Goal: Task Accomplishment & Management: Use online tool/utility

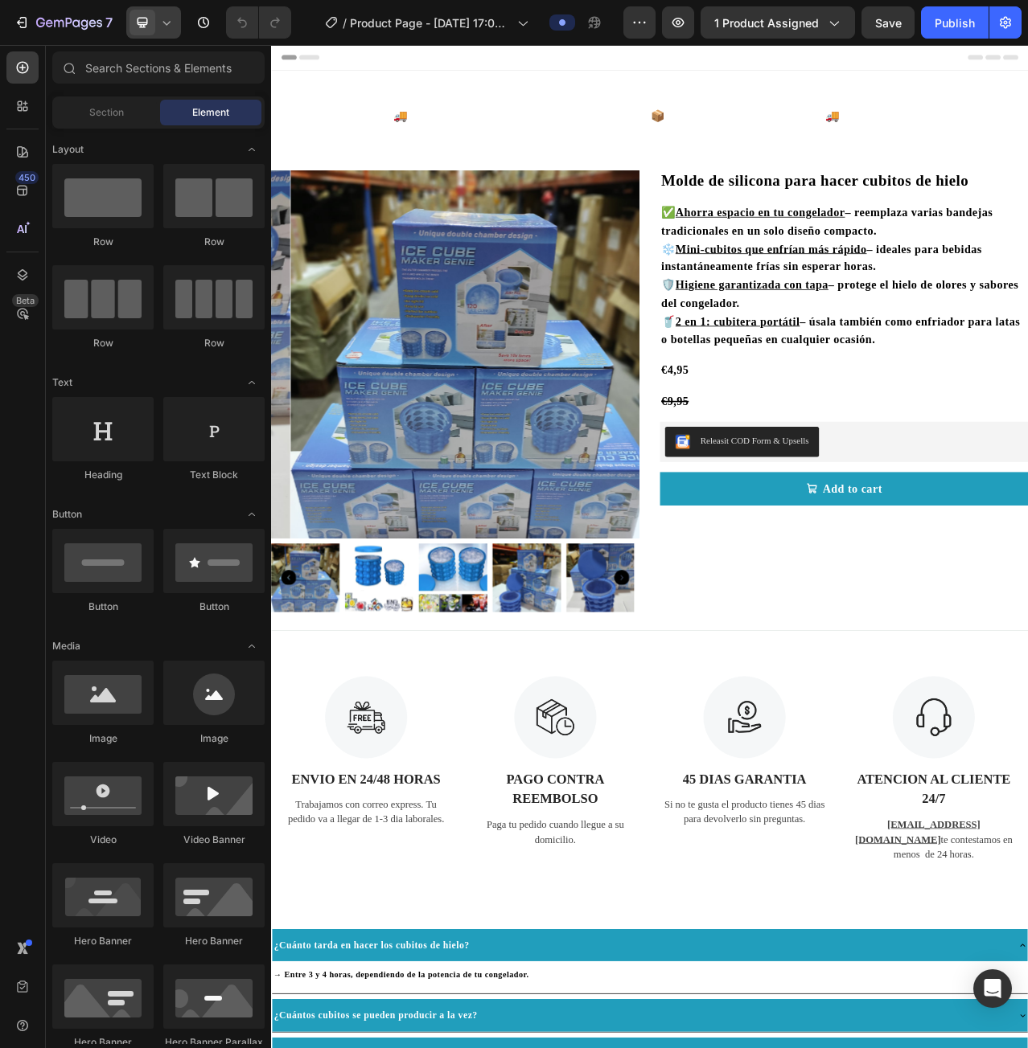
click at [167, 19] on icon at bounding box center [166, 22] width 16 height 16
click at [190, 122] on div "Mobile" at bounding box center [188, 135] width 119 height 26
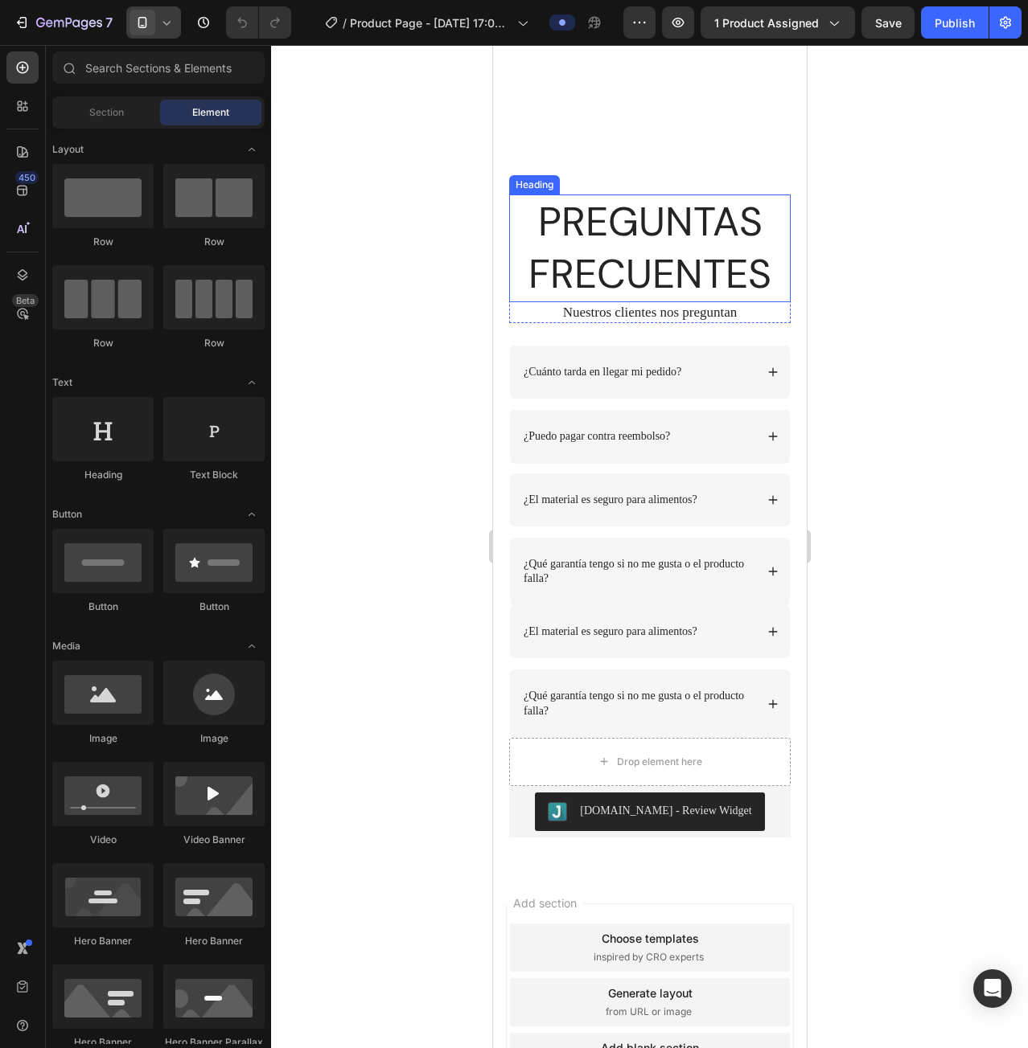
scroll to position [3330, 0]
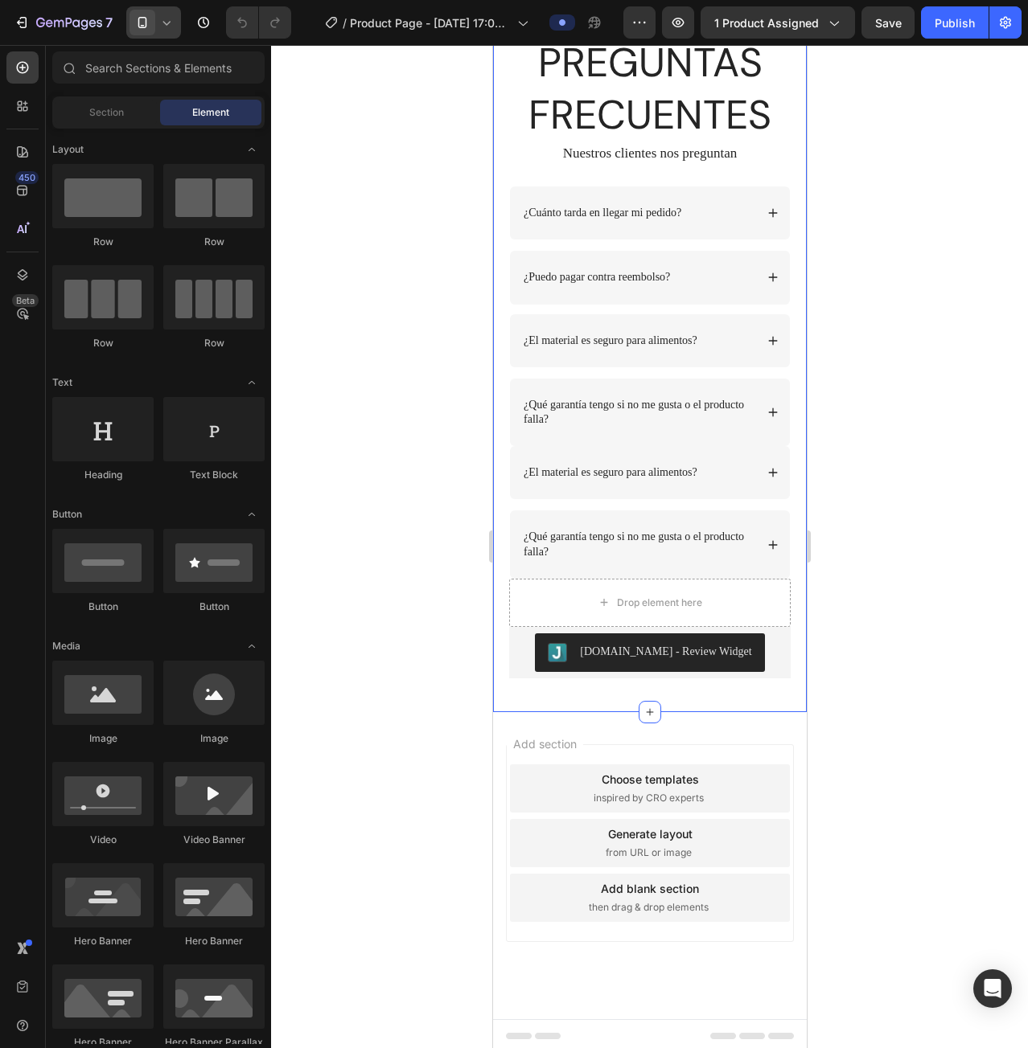
click at [564, 699] on div "PREGUNTAS FRECUENTES Heading Nuestros clientes nos preguntan Text Block Row ¿Cu…" at bounding box center [649, 345] width 314 height 733
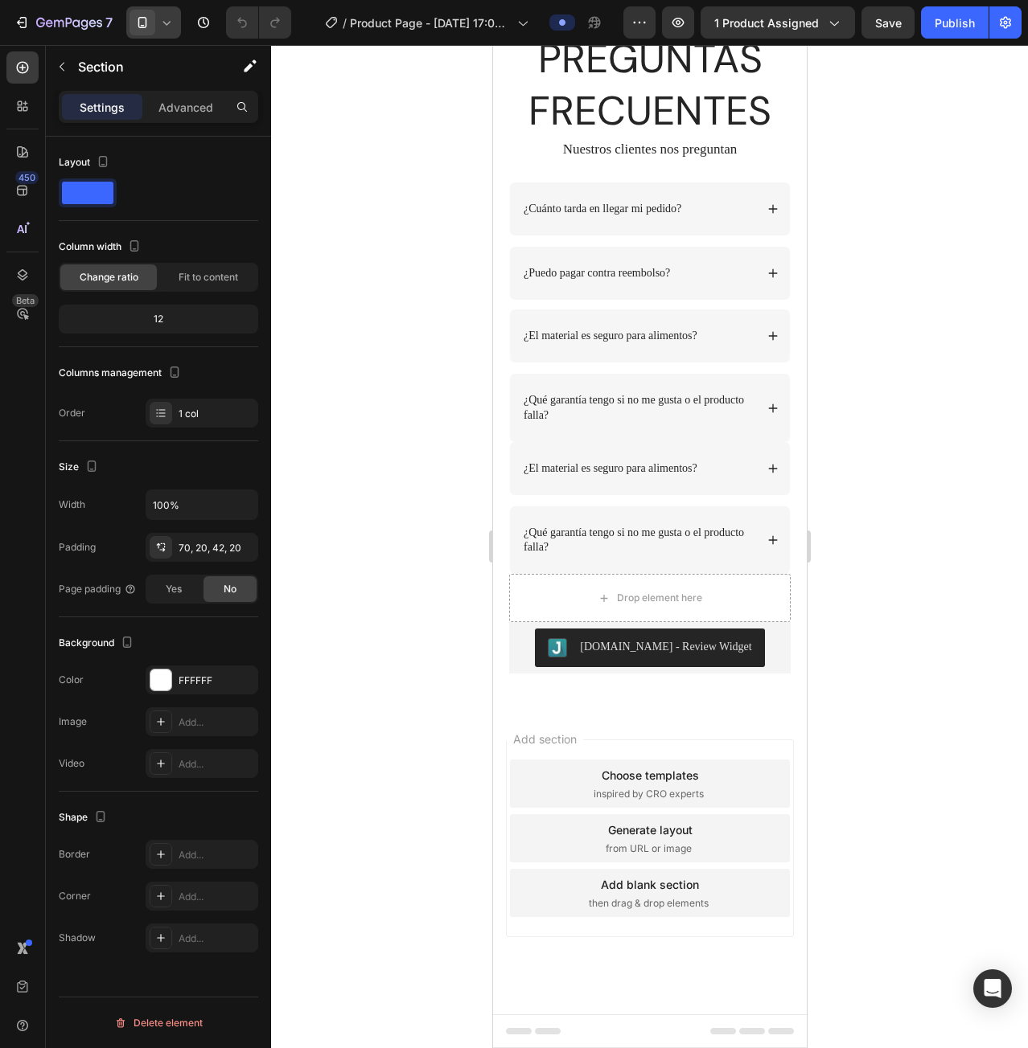
scroll to position [3144, 0]
click at [714, 236] on div "¿Cuánto tarda en llegar mi pedido?" at bounding box center [649, 209] width 280 height 53
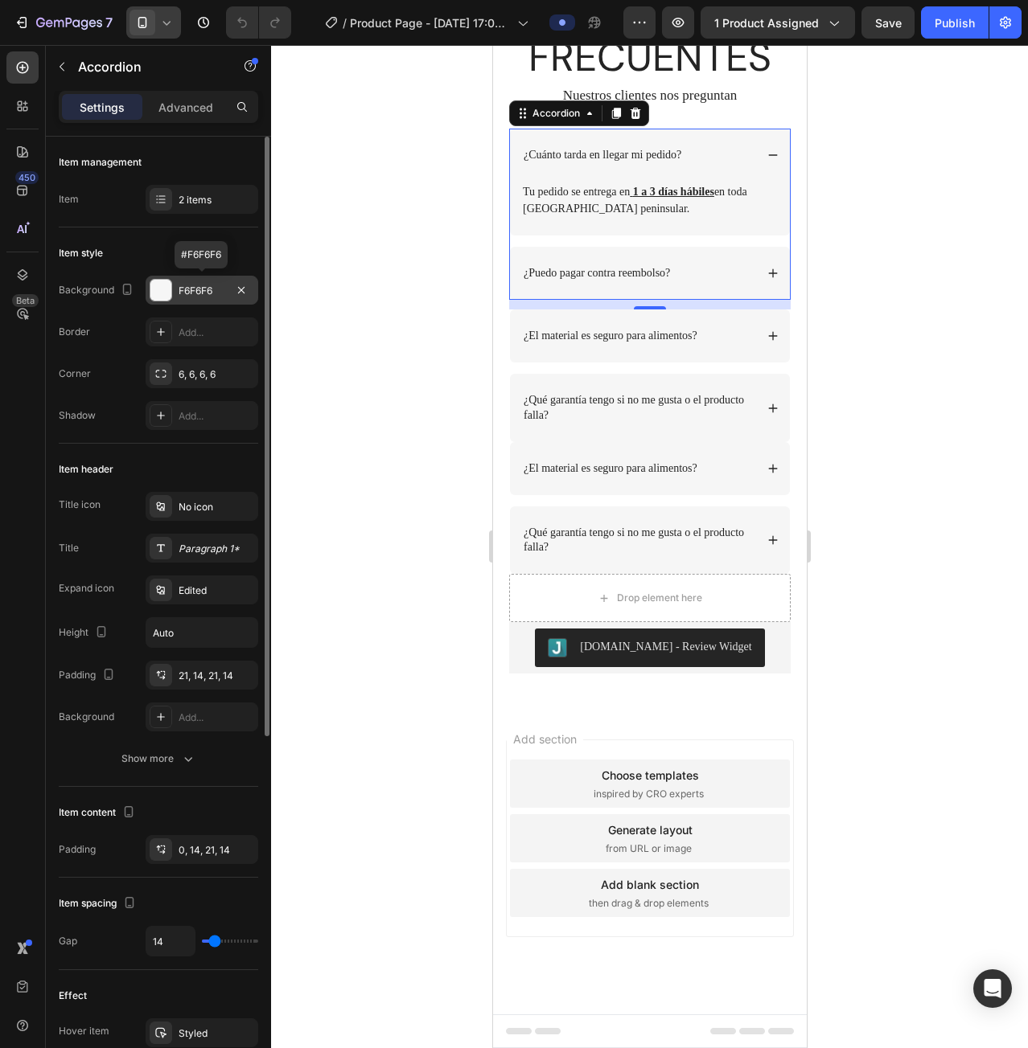
click at [191, 289] on div "F6F6F6" at bounding box center [201, 291] width 47 height 14
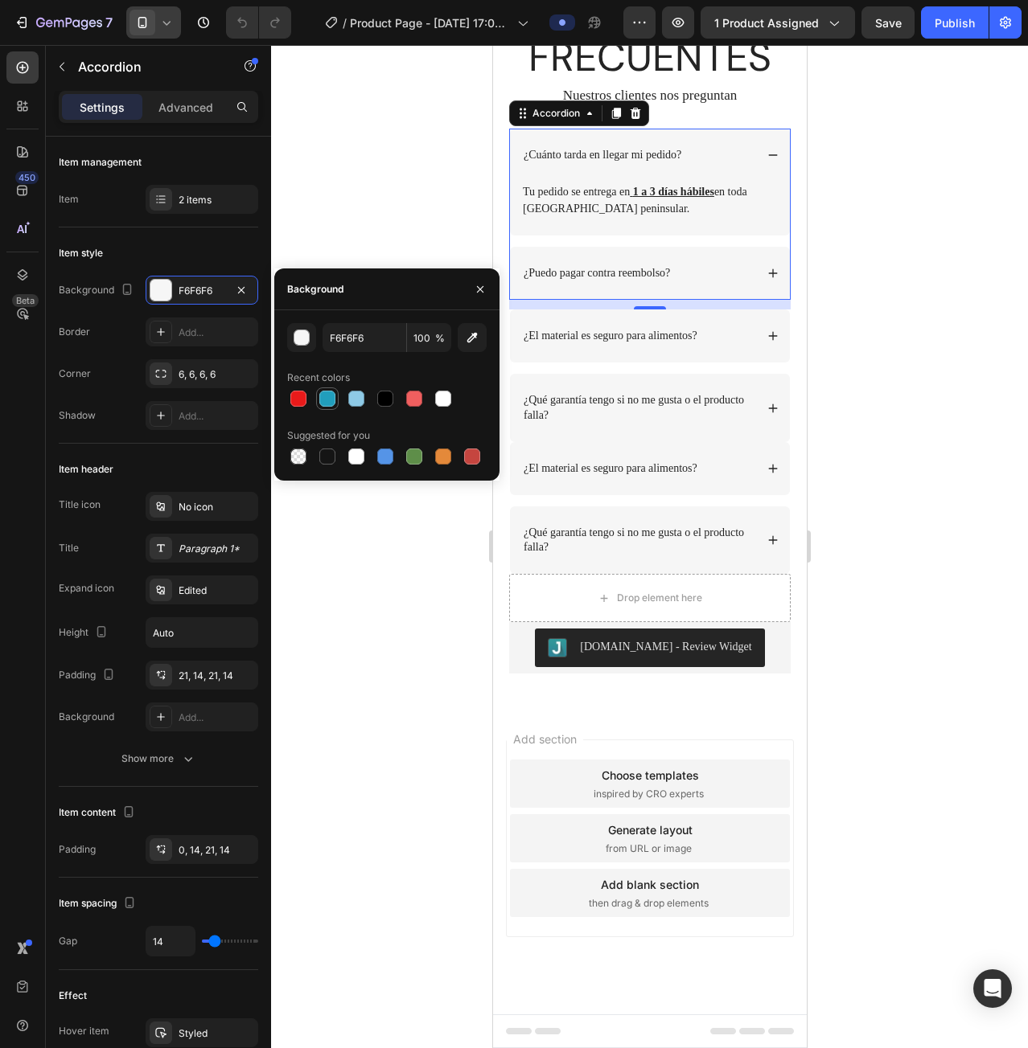
click at [329, 393] on div at bounding box center [327, 399] width 16 height 16
type input "219EBC"
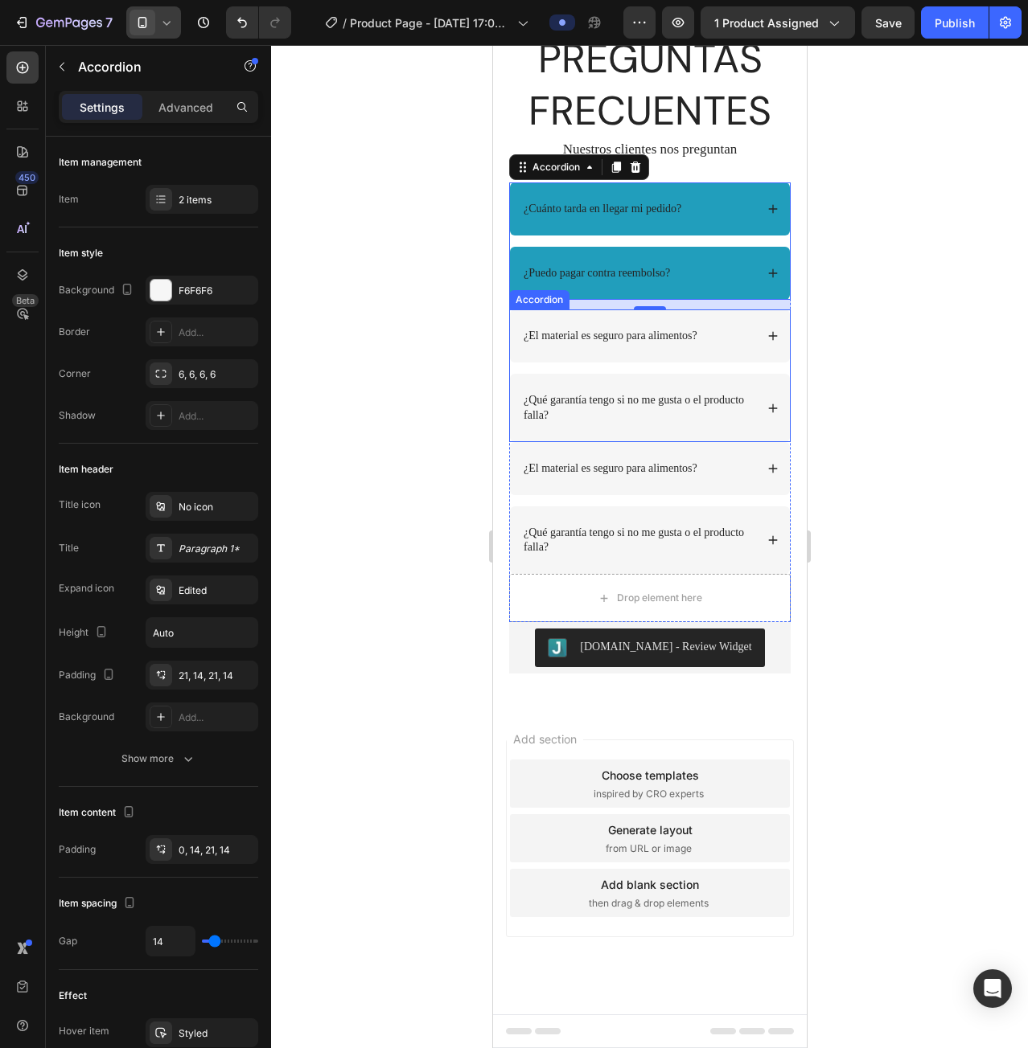
click at [537, 363] on div "¿El material es seguro para alimentos?" at bounding box center [649, 336] width 280 height 53
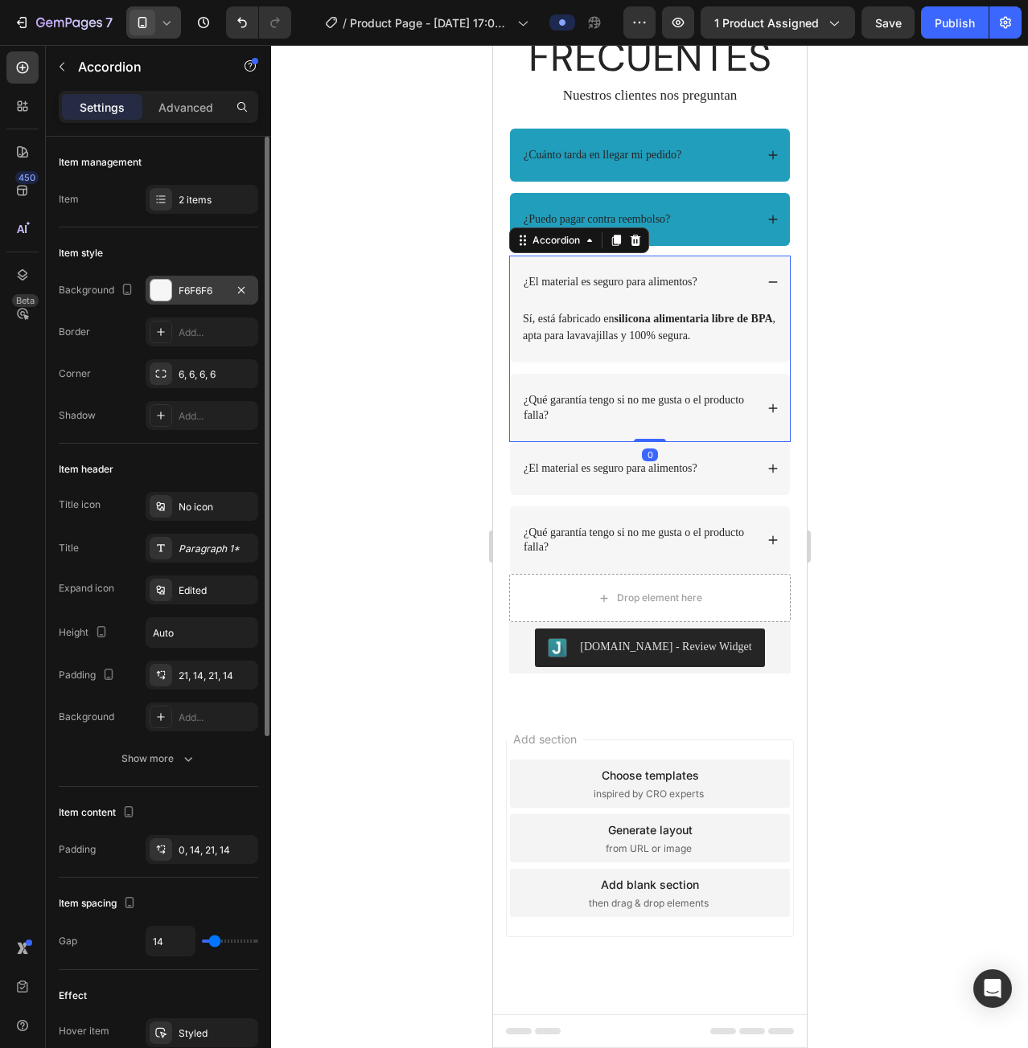
click at [183, 293] on div "F6F6F6" at bounding box center [201, 291] width 47 height 14
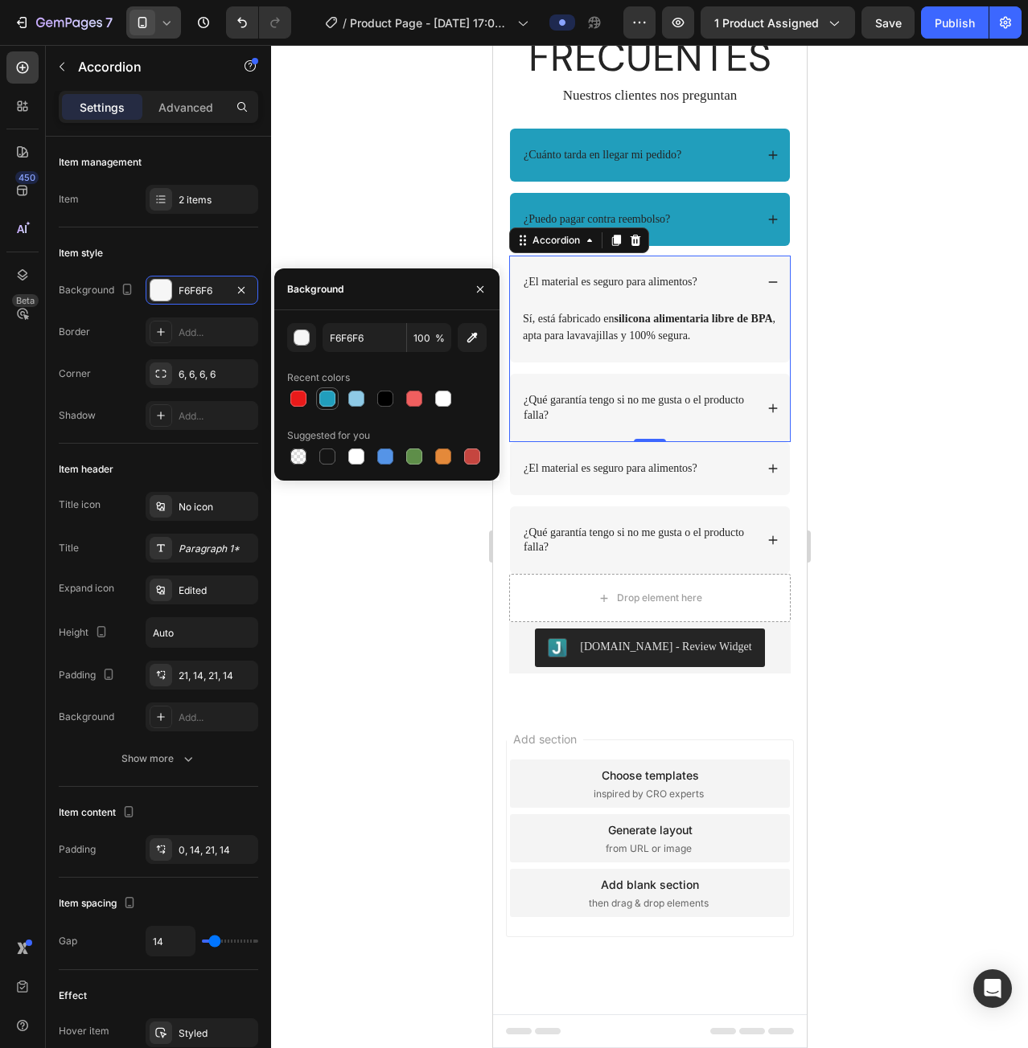
click at [325, 400] on div at bounding box center [327, 399] width 16 height 16
type input "219EBC"
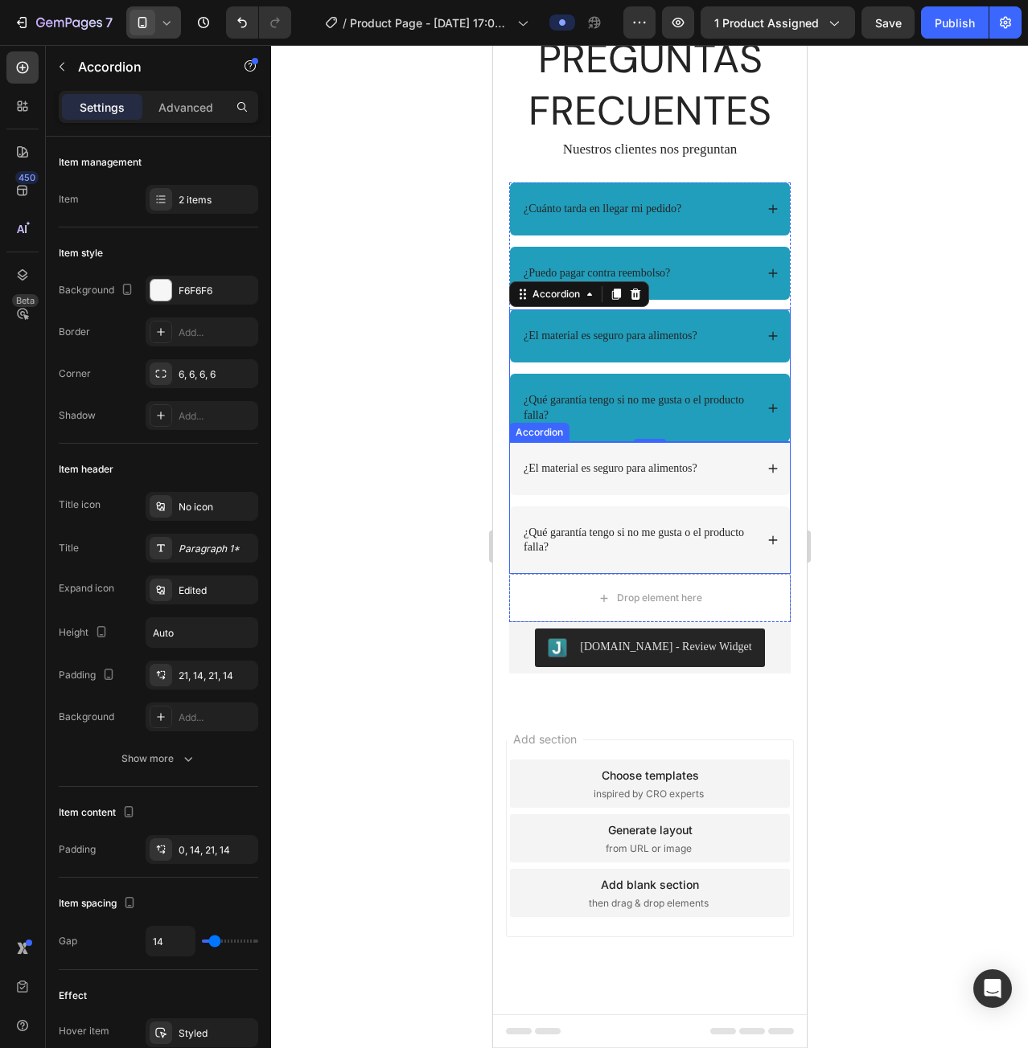
click at [560, 495] on div "¿El material es seguro para alimentos?" at bounding box center [649, 468] width 280 height 53
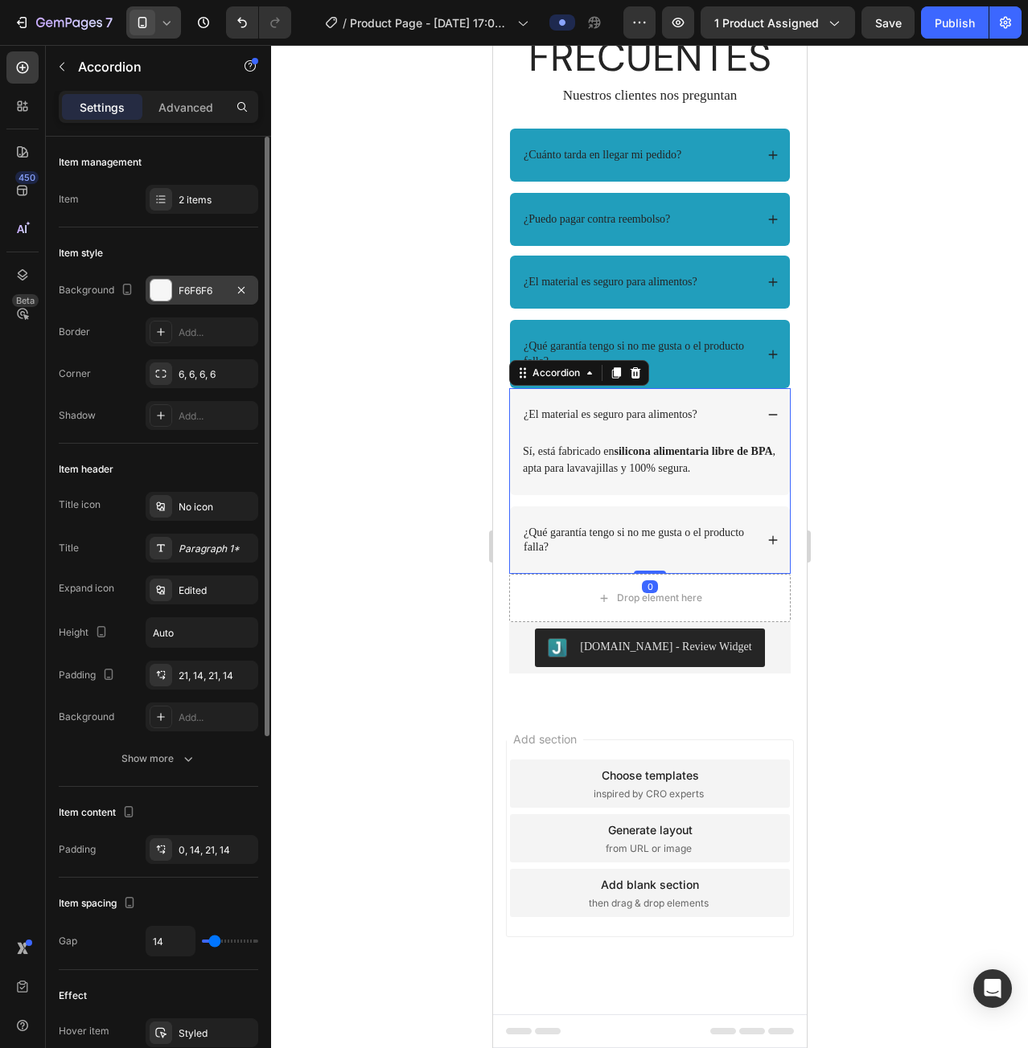
click at [190, 295] on div "F6F6F6" at bounding box center [201, 291] width 47 height 14
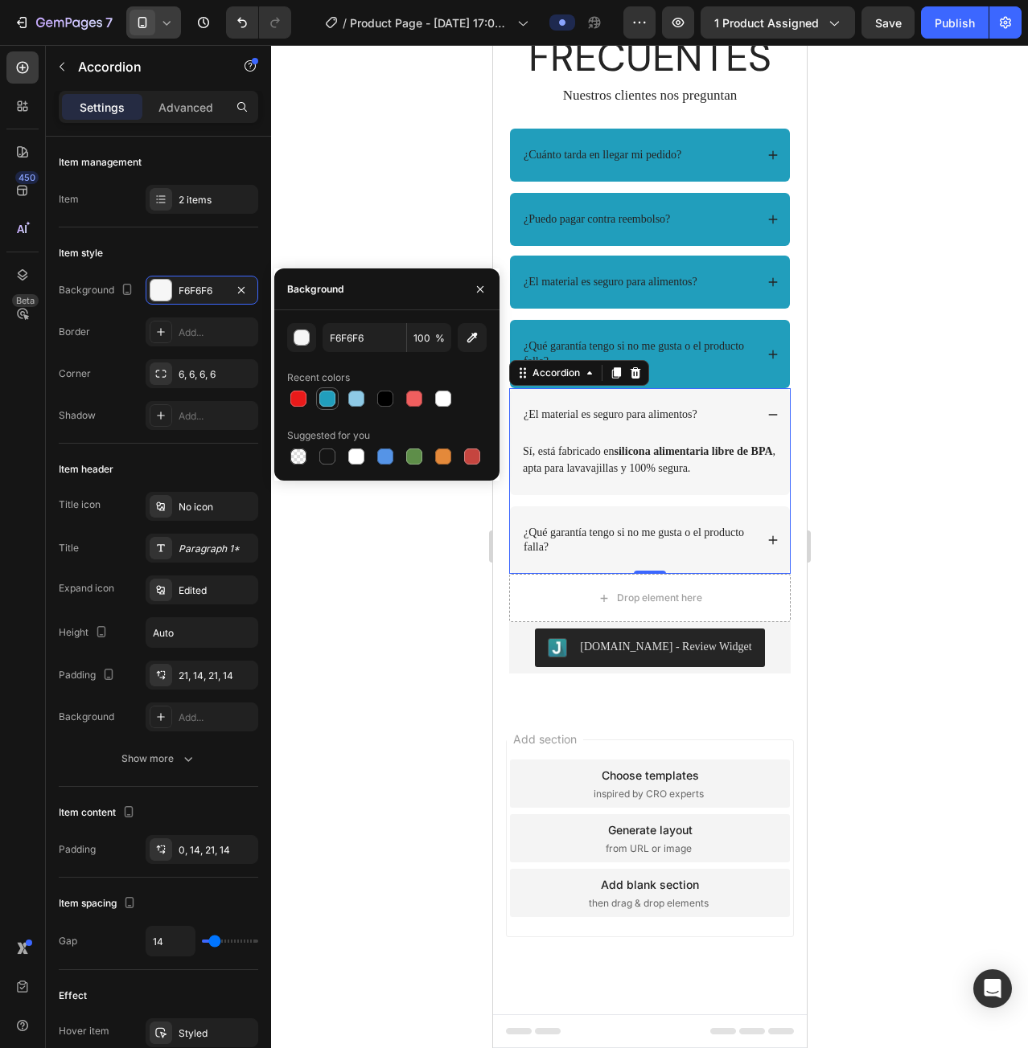
click at [330, 399] on div at bounding box center [327, 399] width 16 height 16
type input "219EBC"
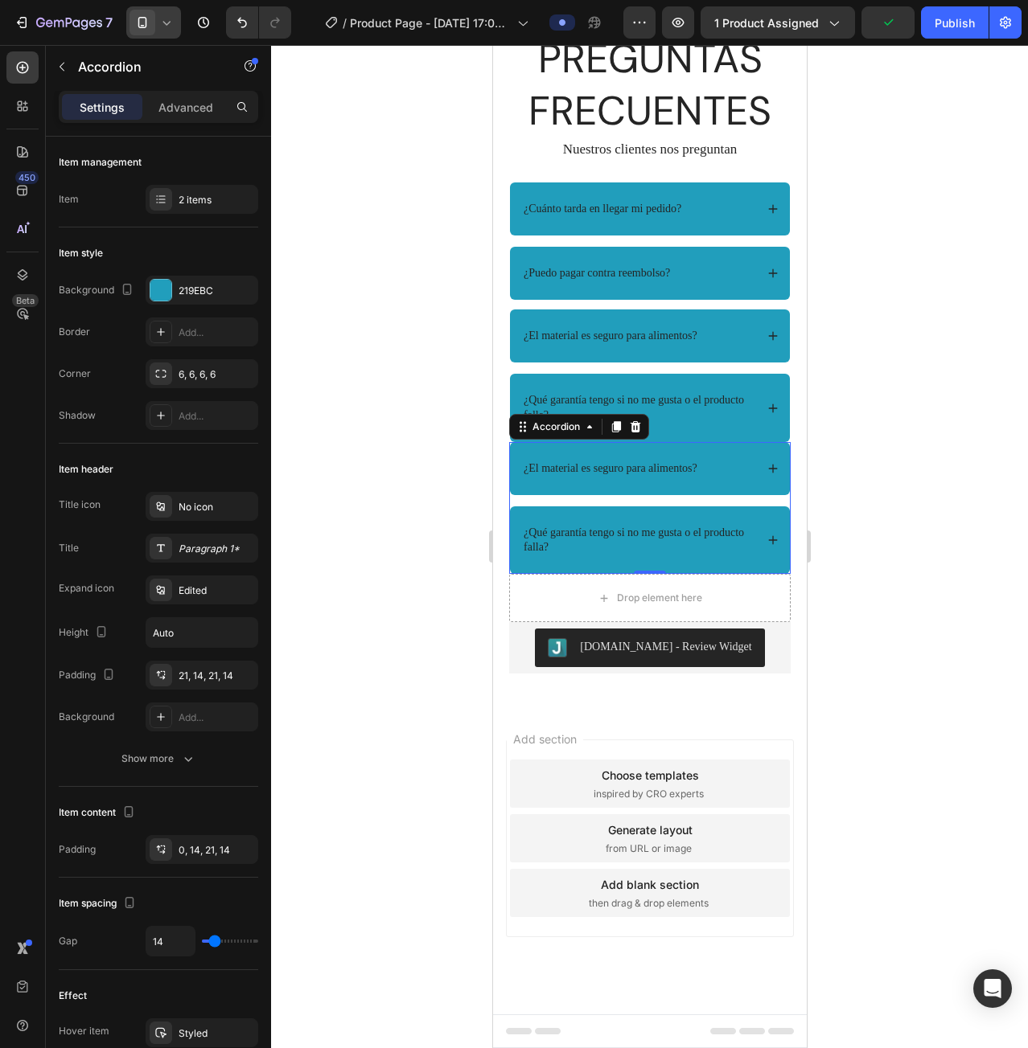
click at [386, 750] on div at bounding box center [649, 546] width 757 height 1003
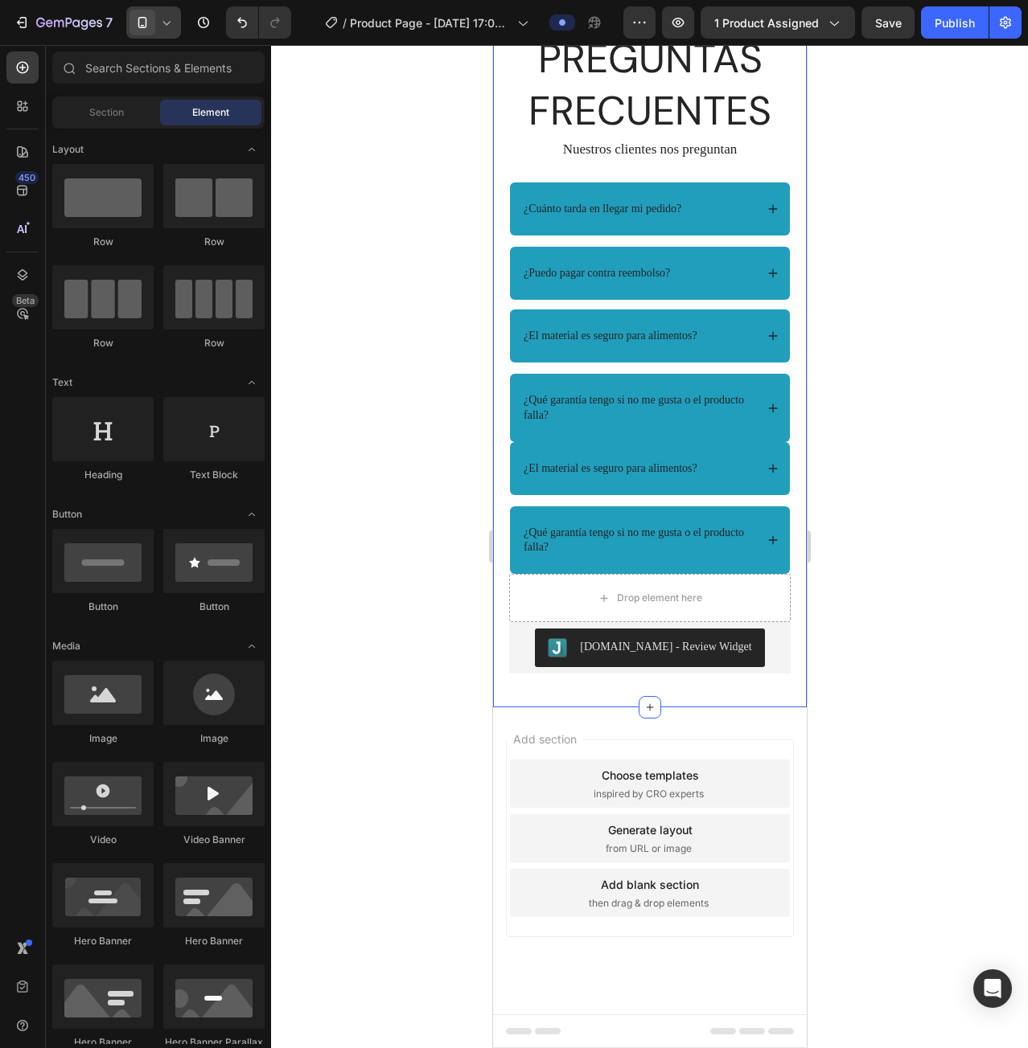
click at [646, 361] on div "PREGUNTAS FRECUENTES Heading Nuestros clientes nos preguntan Text Block Row ¿Cu…" at bounding box center [648, 352] width 281 height 643
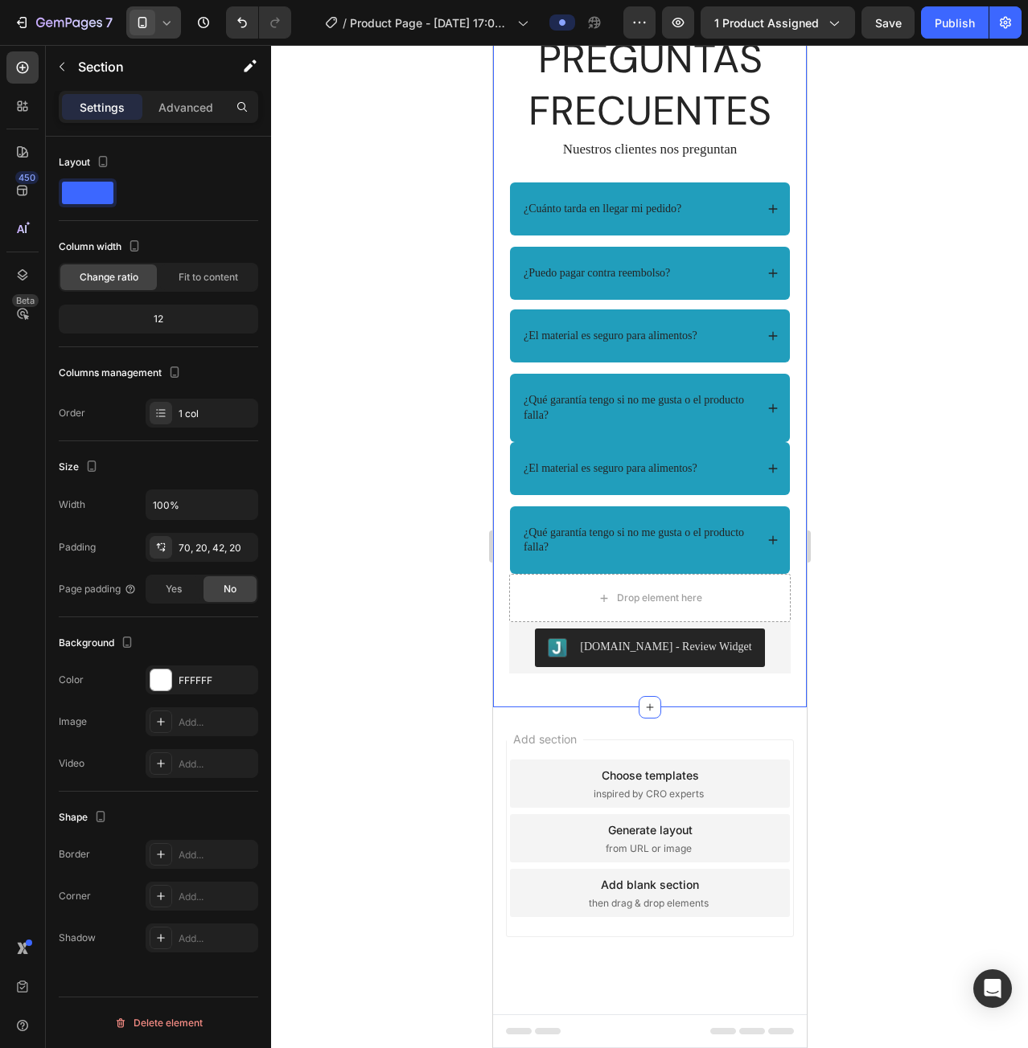
click at [651, 354] on div "PREGUNTAS FRECUENTES Heading Nuestros clientes nos preguntan Text Block Row ¿Cu…" at bounding box center [648, 352] width 281 height 643
click at [751, 158] on p "Nuestros clientes nos preguntan" at bounding box center [649, 150] width 278 height 18
click at [688, 366] on div "PREGUNTAS FRECUENTES Heading Nuestros clientes nos preguntan Text Block Row ¿Cu…" at bounding box center [648, 352] width 281 height 643
click at [693, 236] on div "¿Cuánto tarda en llegar mi pedido?" at bounding box center [649, 209] width 280 height 53
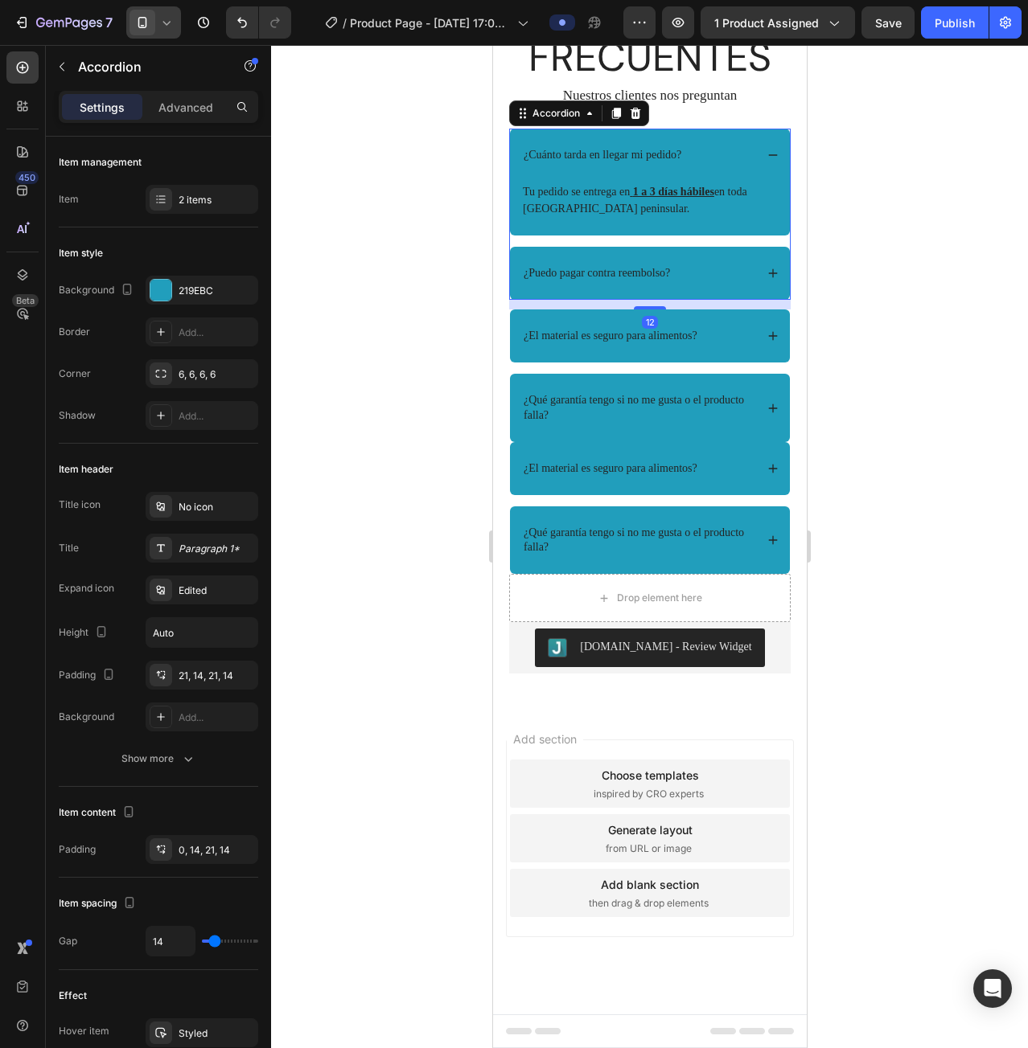
click at [896, 453] on div at bounding box center [649, 546] width 757 height 1003
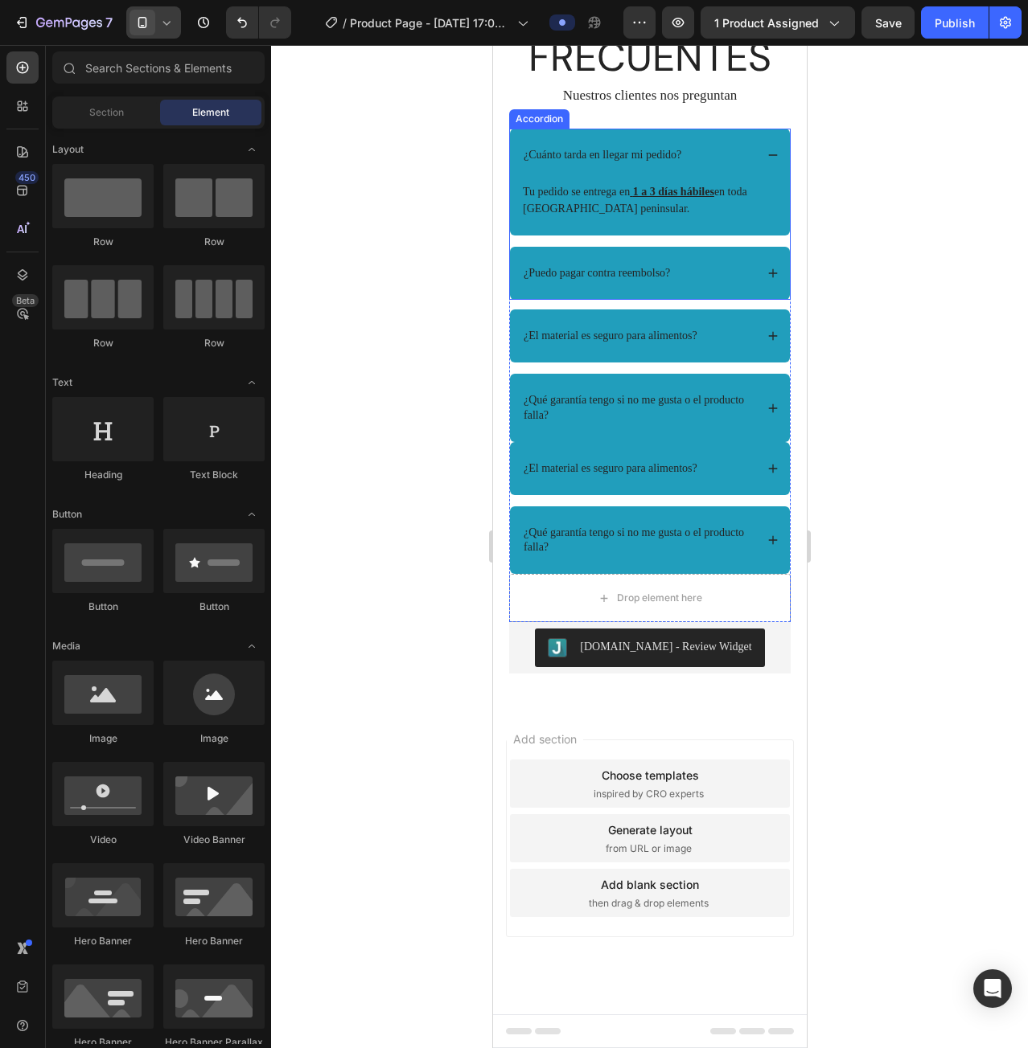
click at [766, 279] on icon at bounding box center [771, 273] width 11 height 11
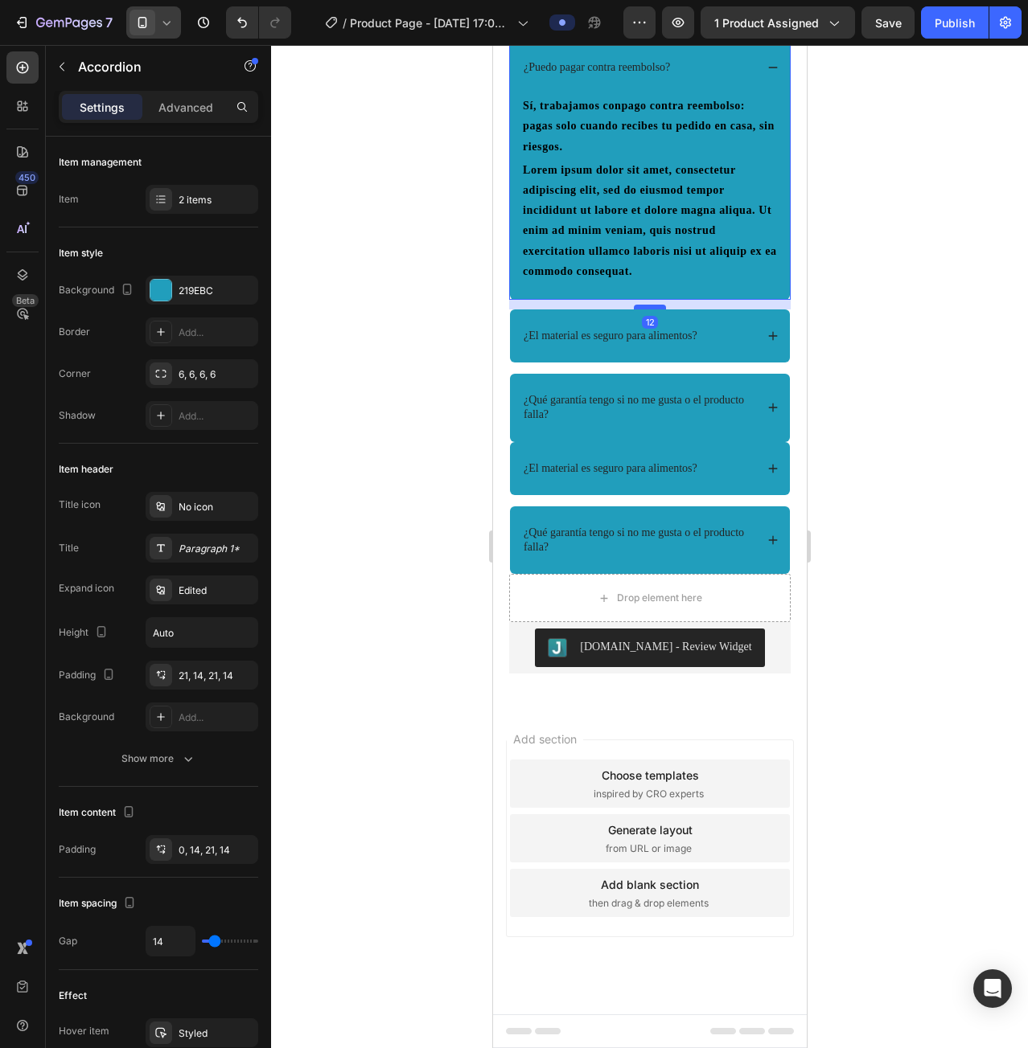
click at [648, 310] on div at bounding box center [649, 307] width 32 height 5
type input "100%"
type input "100"
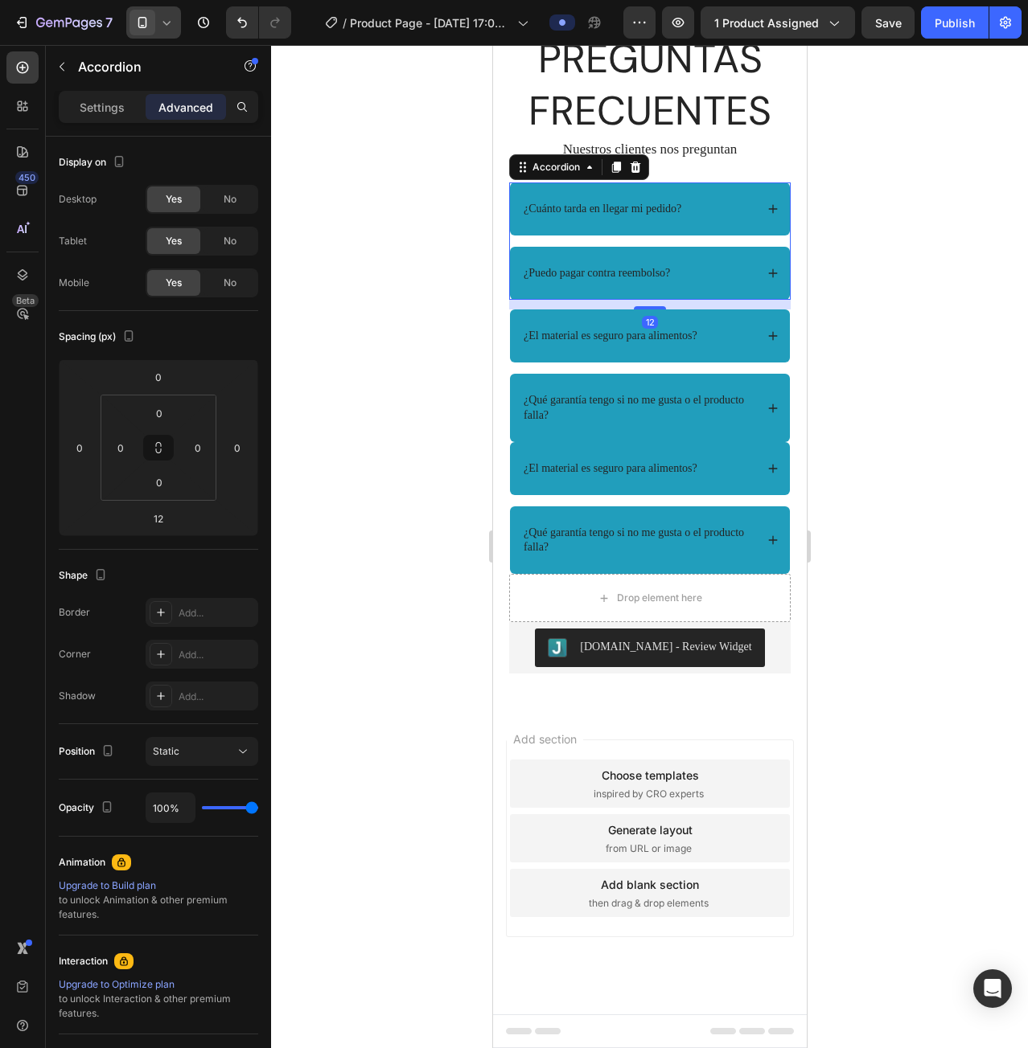
click at [913, 674] on div at bounding box center [649, 546] width 757 height 1003
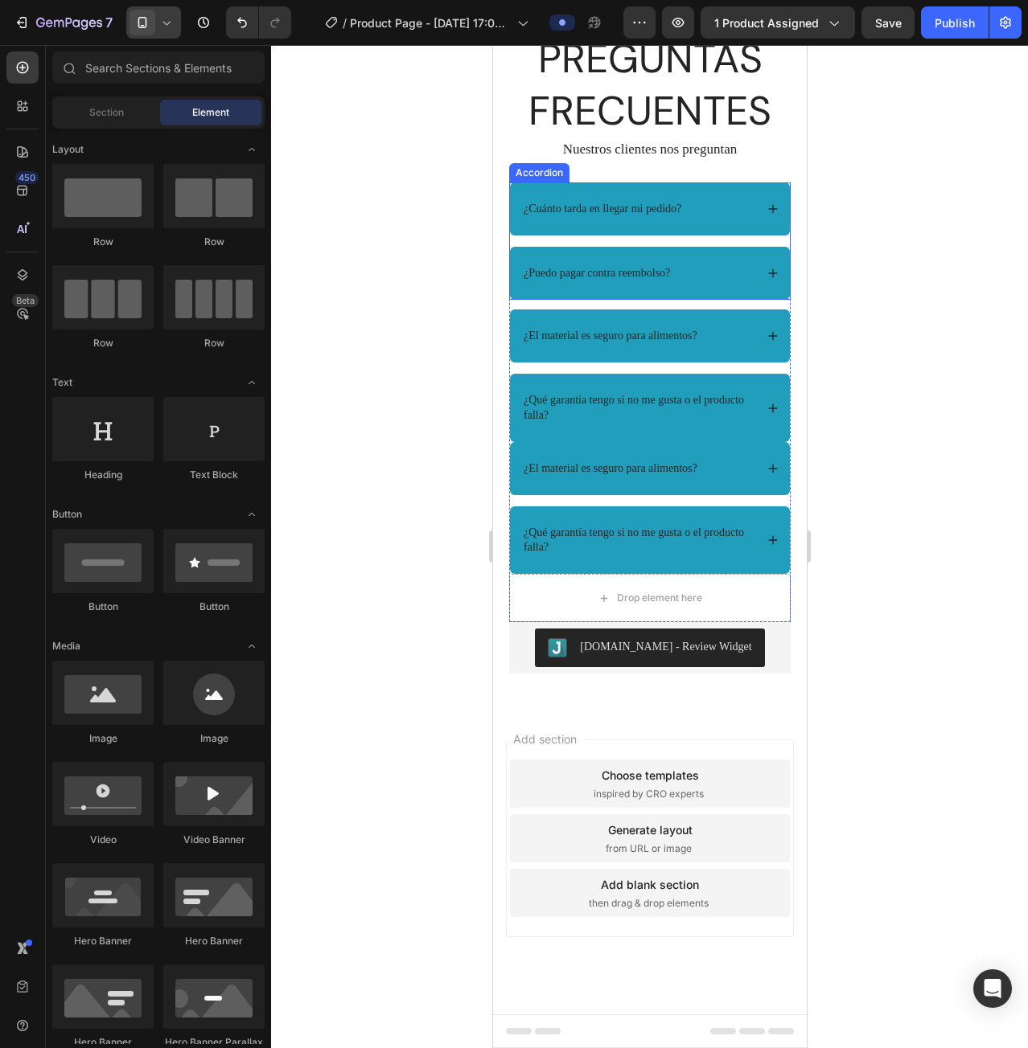
click at [648, 236] on div "¿Cuánto tarda en llegar mi pedido?" at bounding box center [649, 209] width 280 height 53
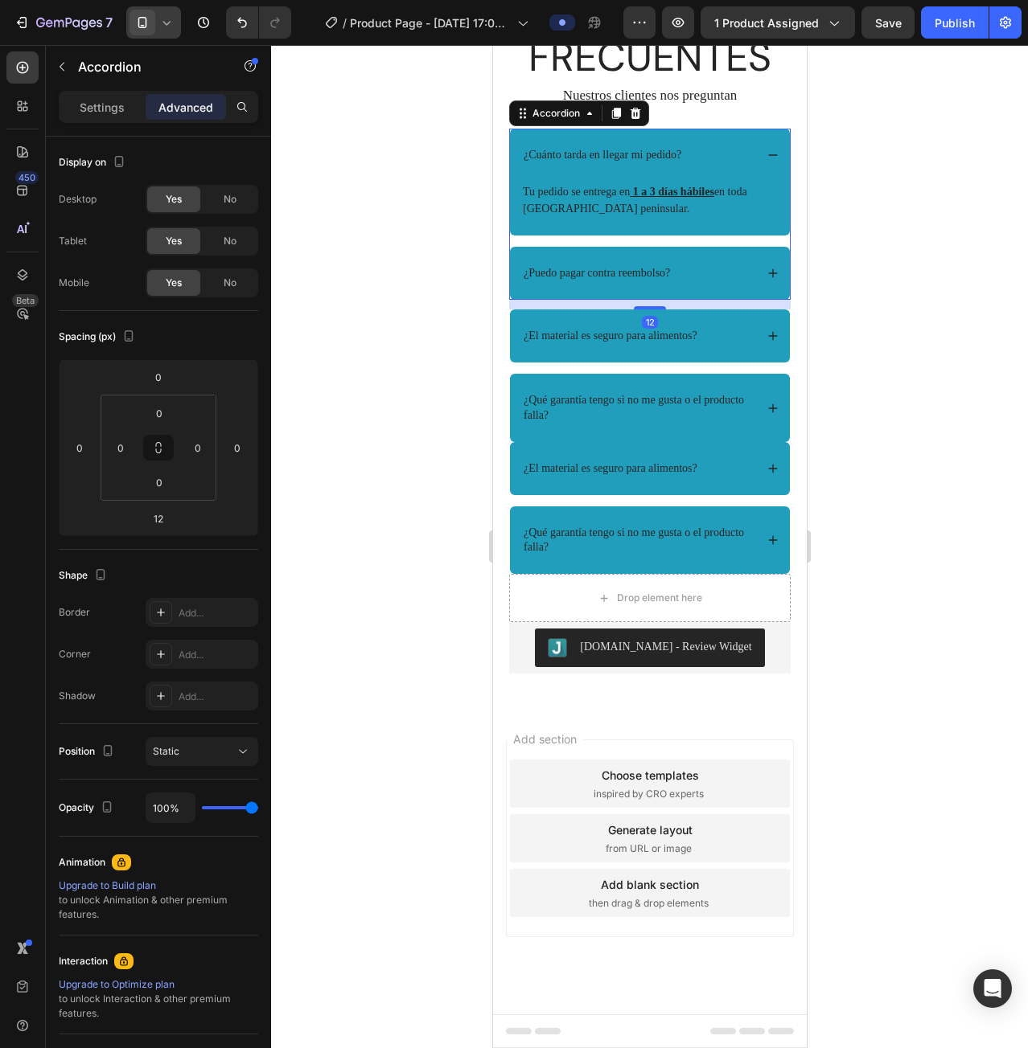
click at [646, 300] on div "¿Puedo pagar contra reembolso?" at bounding box center [649, 273] width 280 height 53
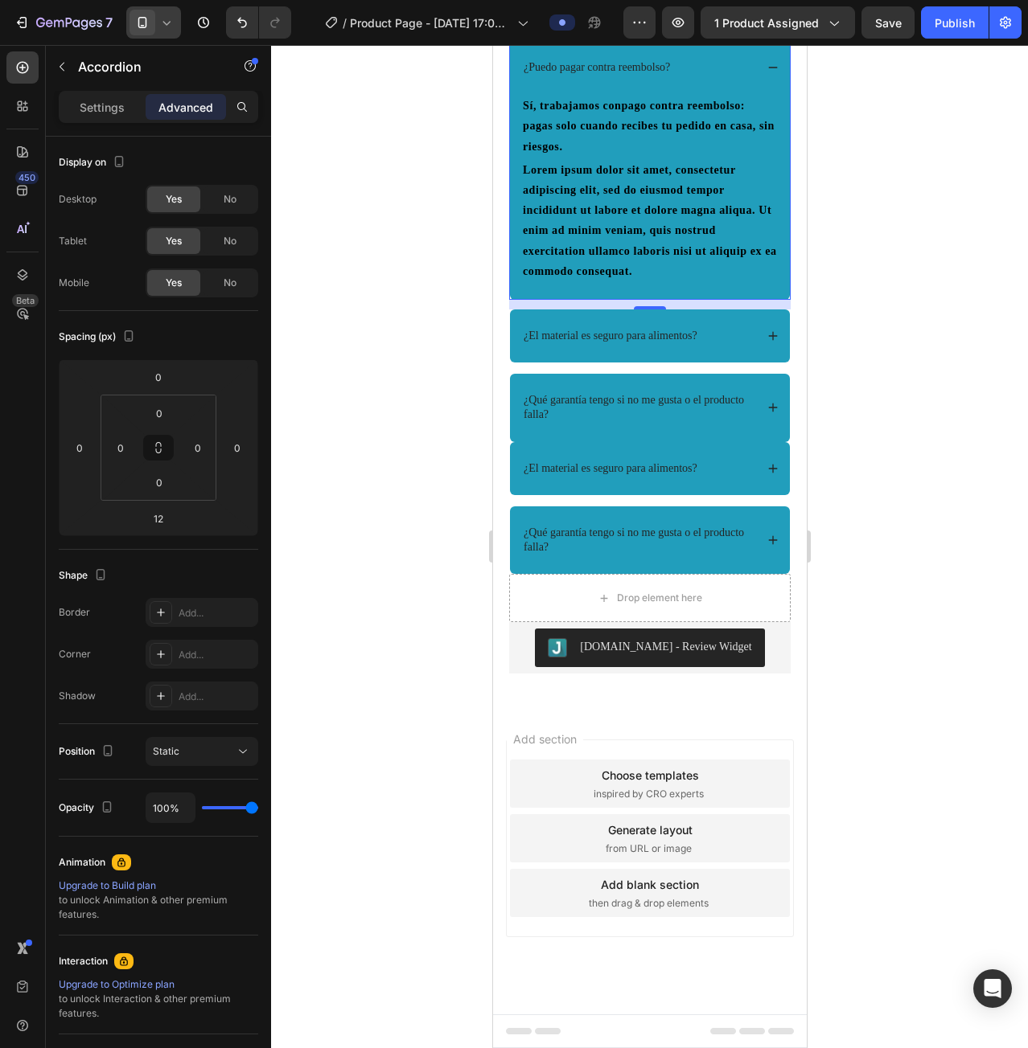
click at [616, 30] on div "¿Cuánto tarda en llegar mi pedido?" at bounding box center [649, 3] width 280 height 53
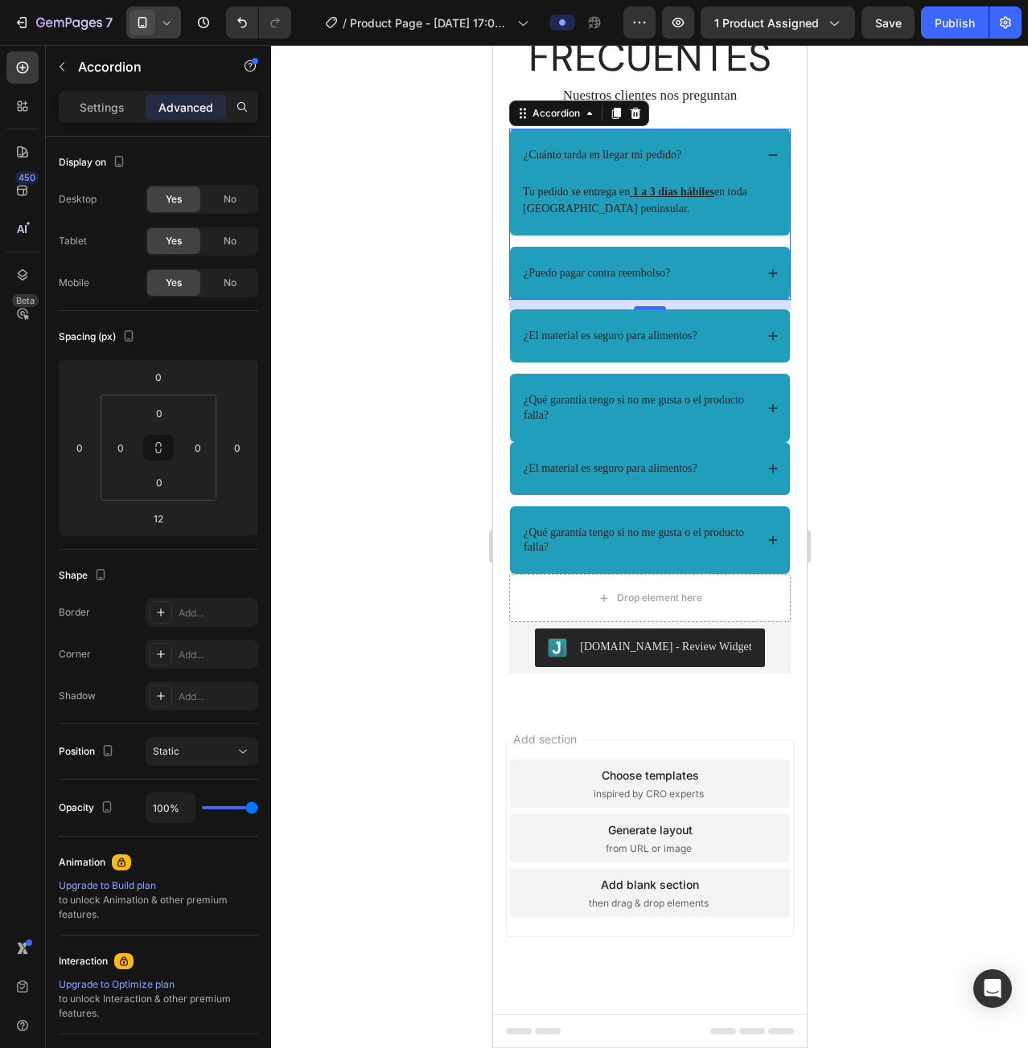
click at [984, 446] on div at bounding box center [649, 546] width 757 height 1003
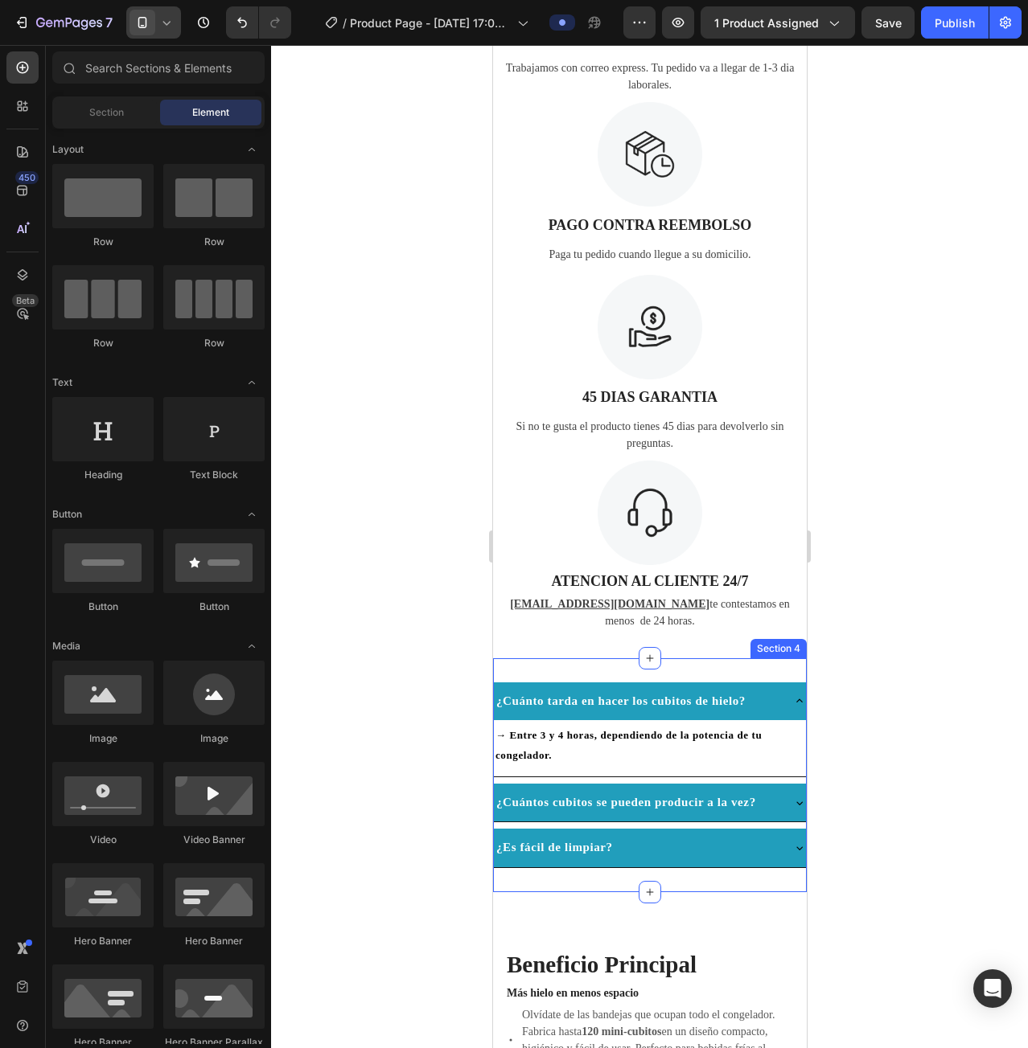
scroll to position [1113, 0]
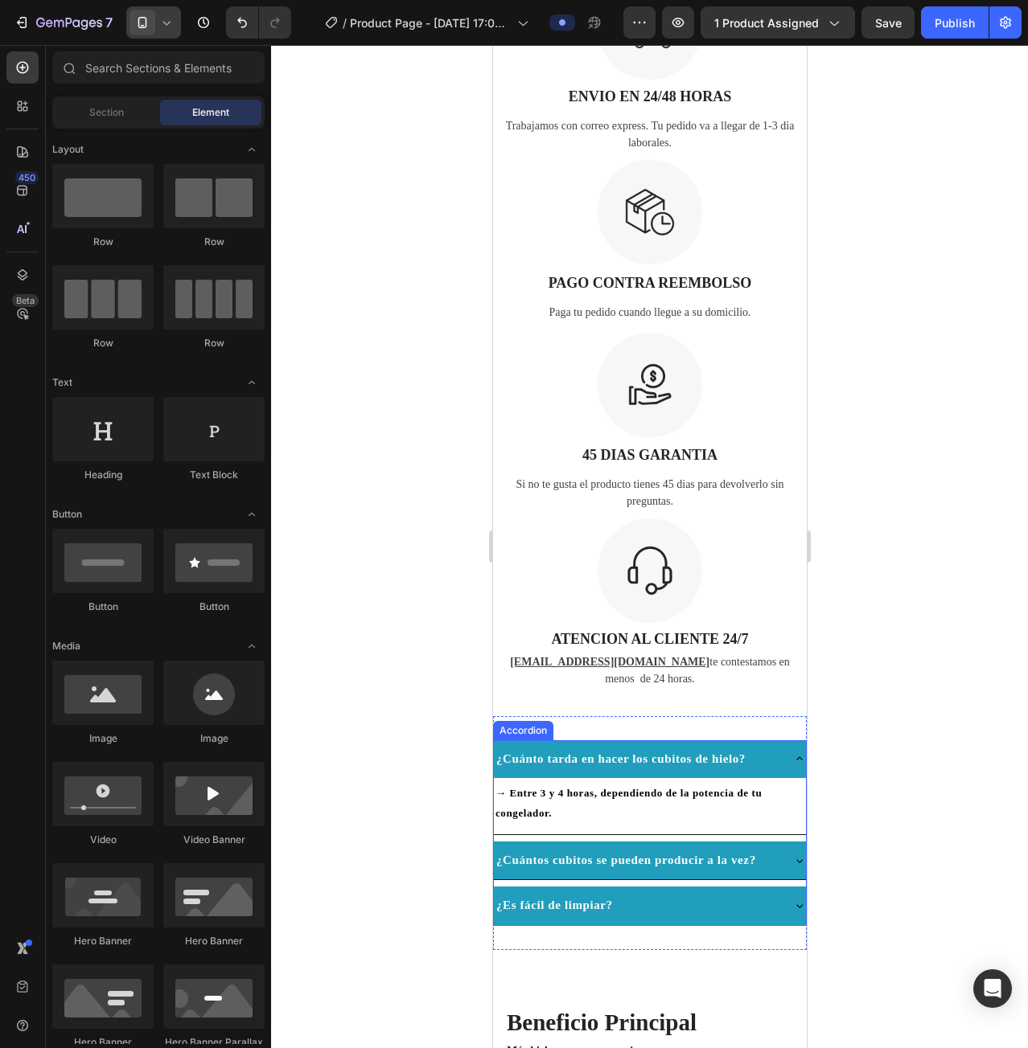
click at [792, 753] on icon at bounding box center [798, 759] width 13 height 13
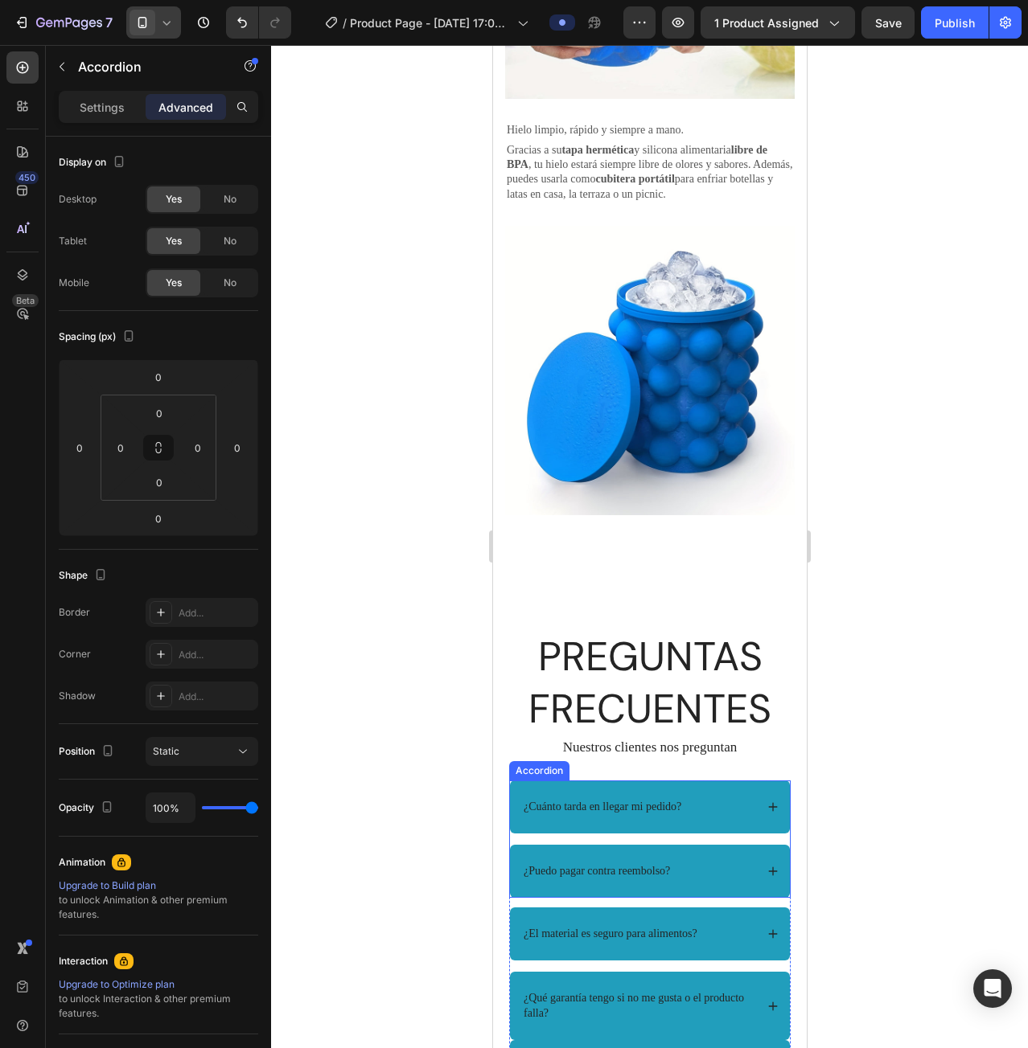
scroll to position [3136, 0]
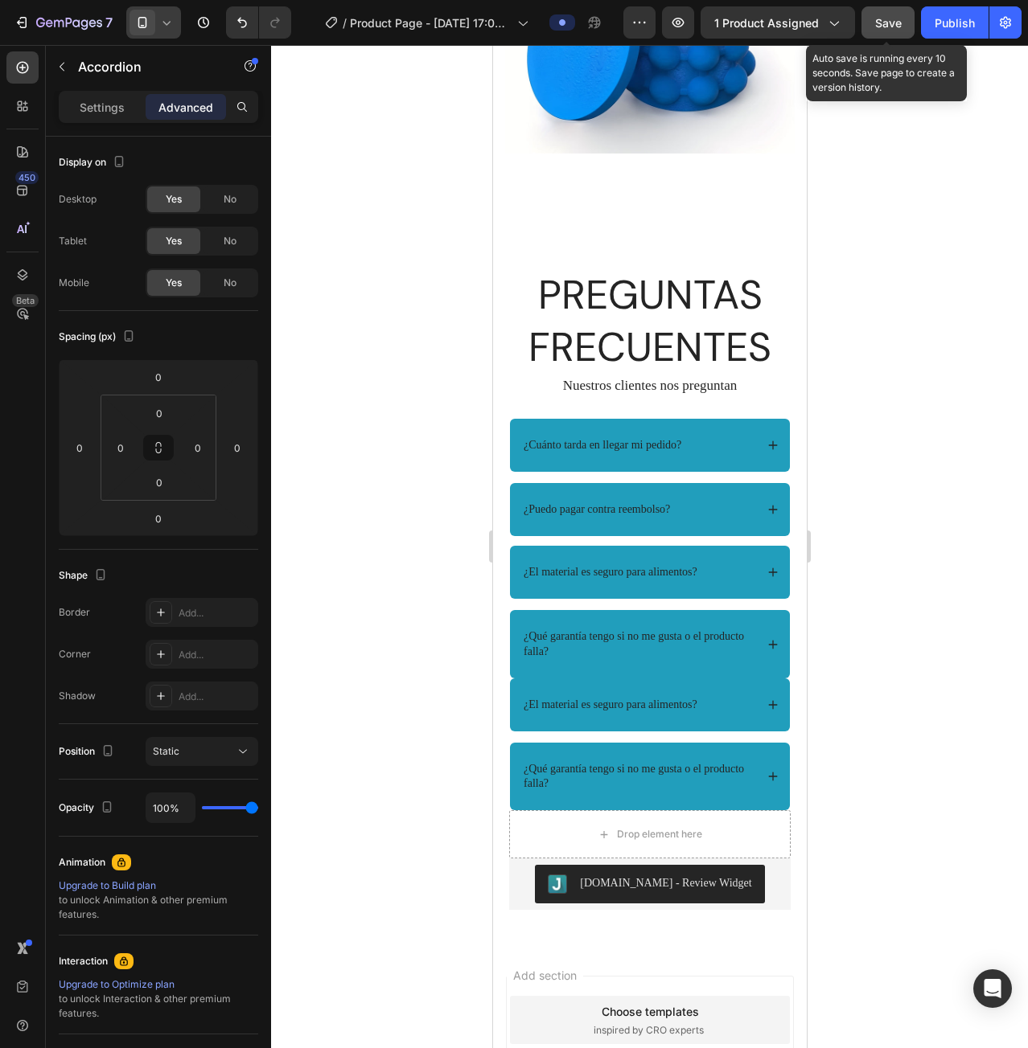
click at [894, 27] on span "Save" at bounding box center [888, 23] width 27 height 14
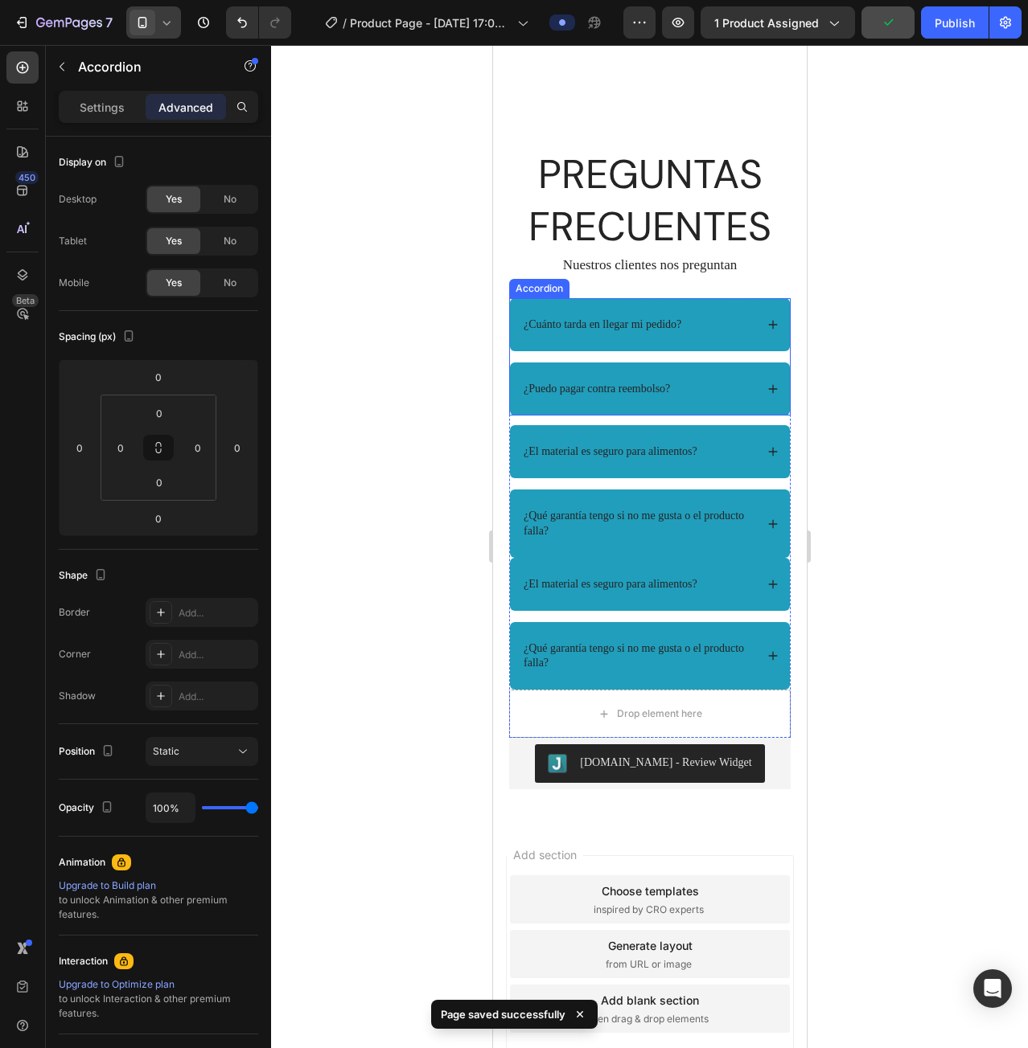
scroll to position [3330, 0]
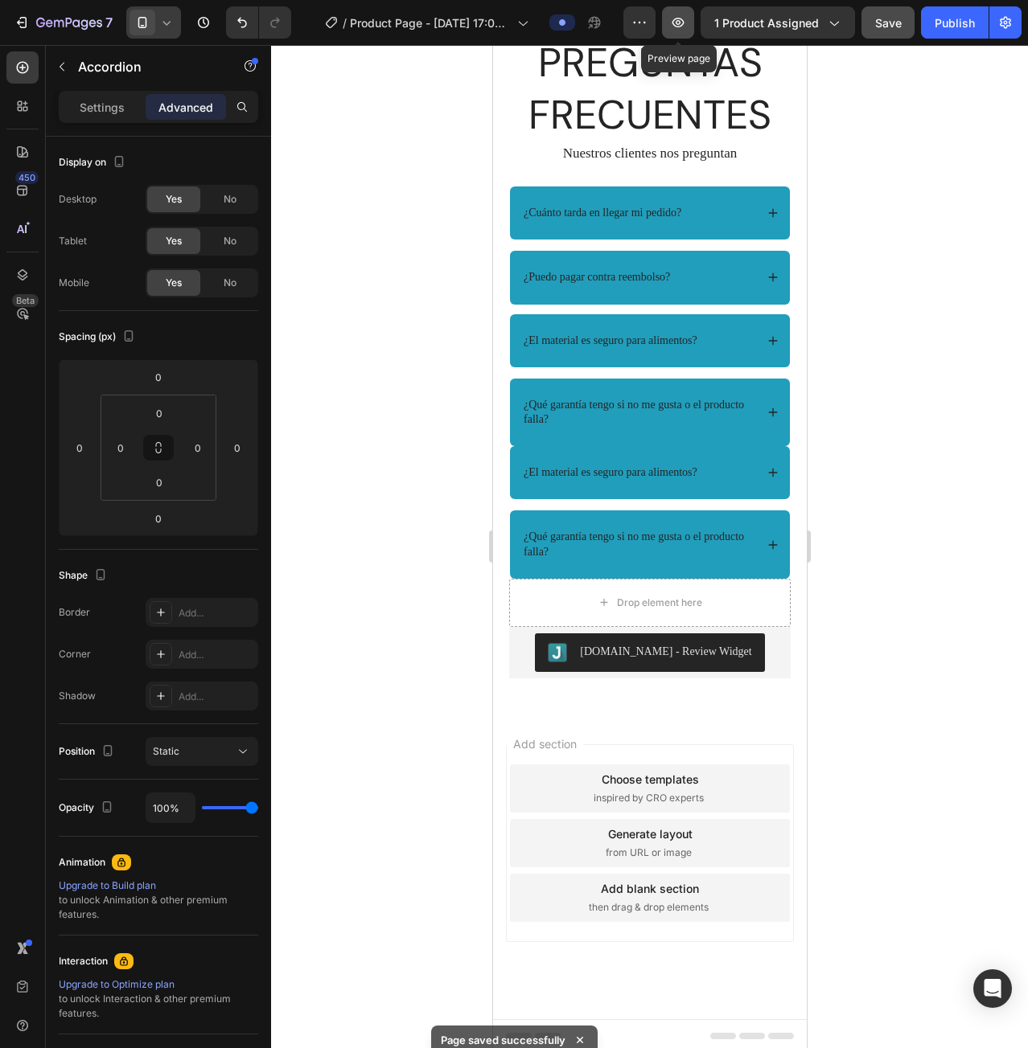
click at [682, 30] on icon "button" at bounding box center [678, 22] width 16 height 16
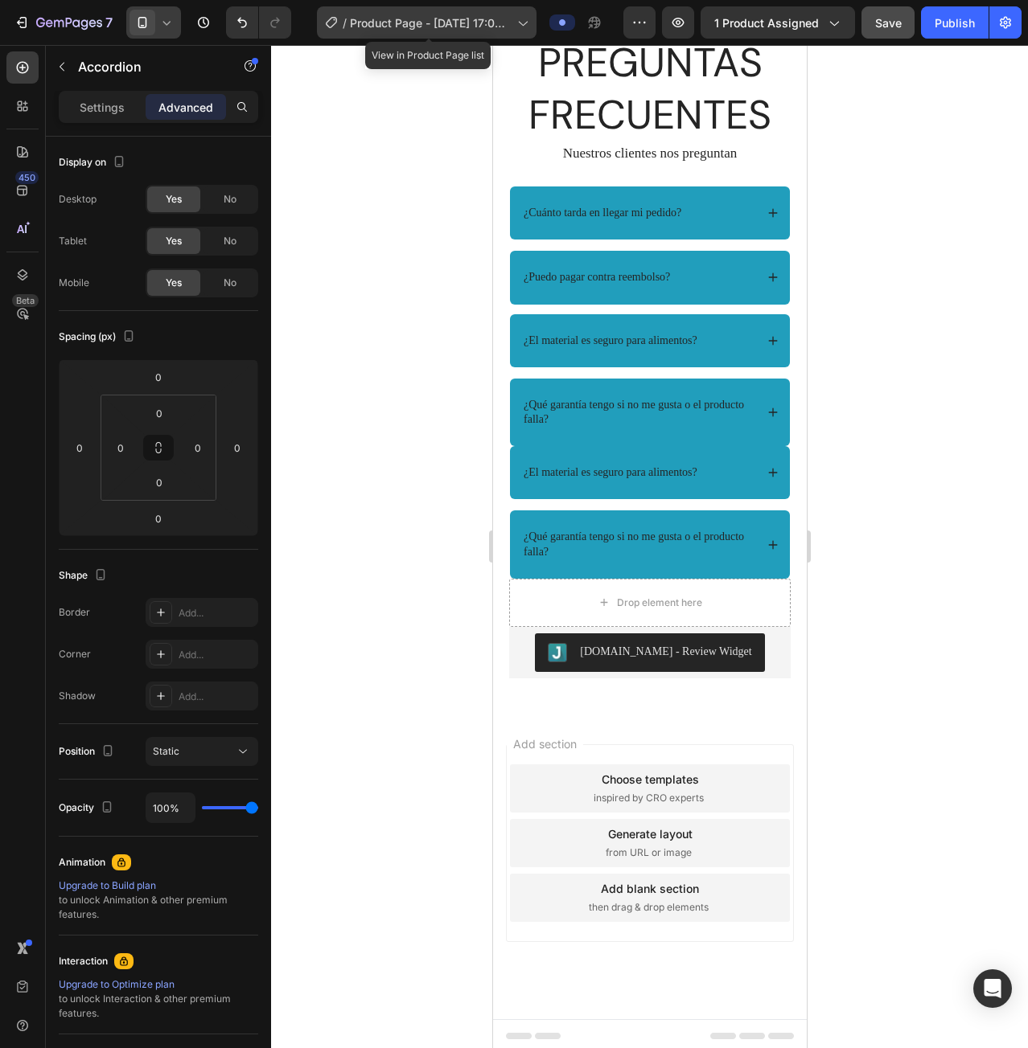
click at [415, 24] on span "Product Page - [DATE] 17:09:39" at bounding box center [430, 22] width 161 height 17
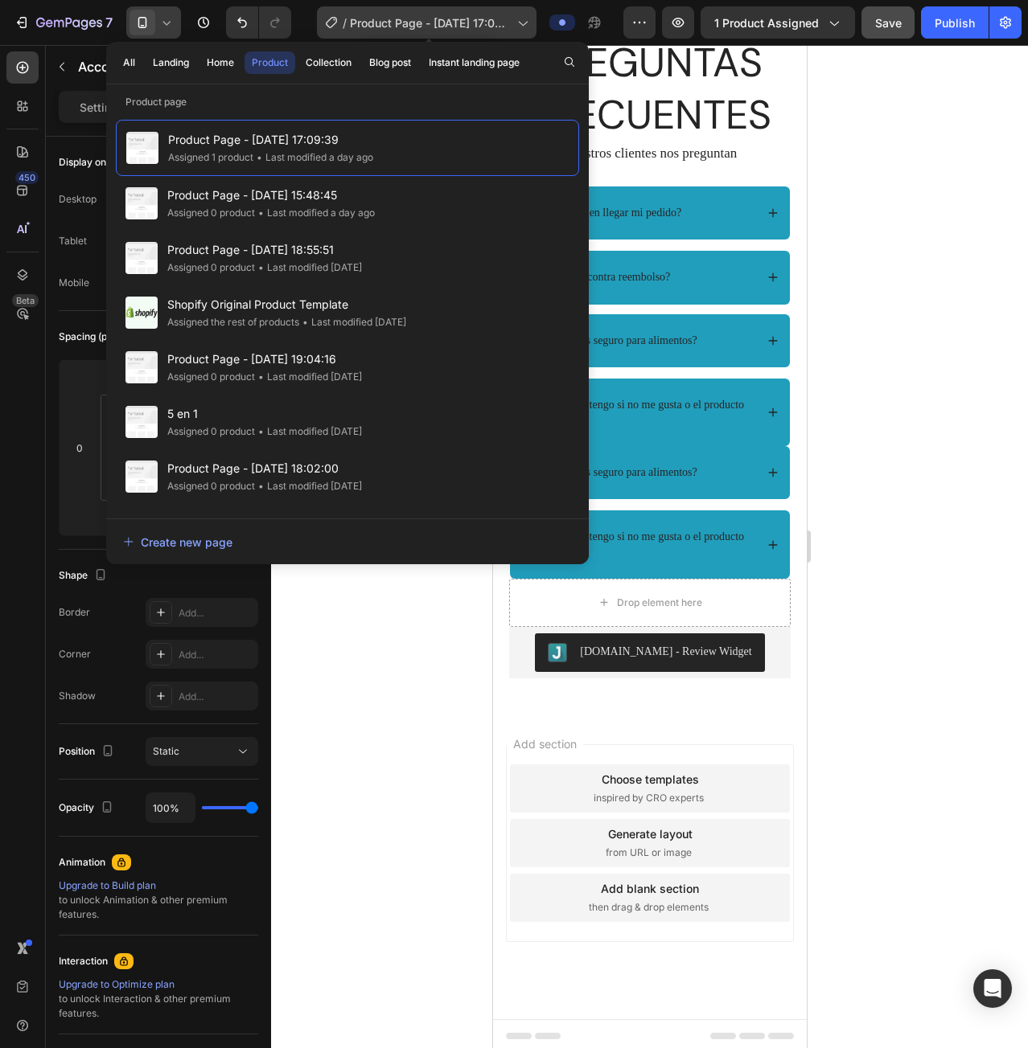
click at [415, 24] on span "Product Page - [DATE] 17:09:39" at bounding box center [430, 22] width 161 height 17
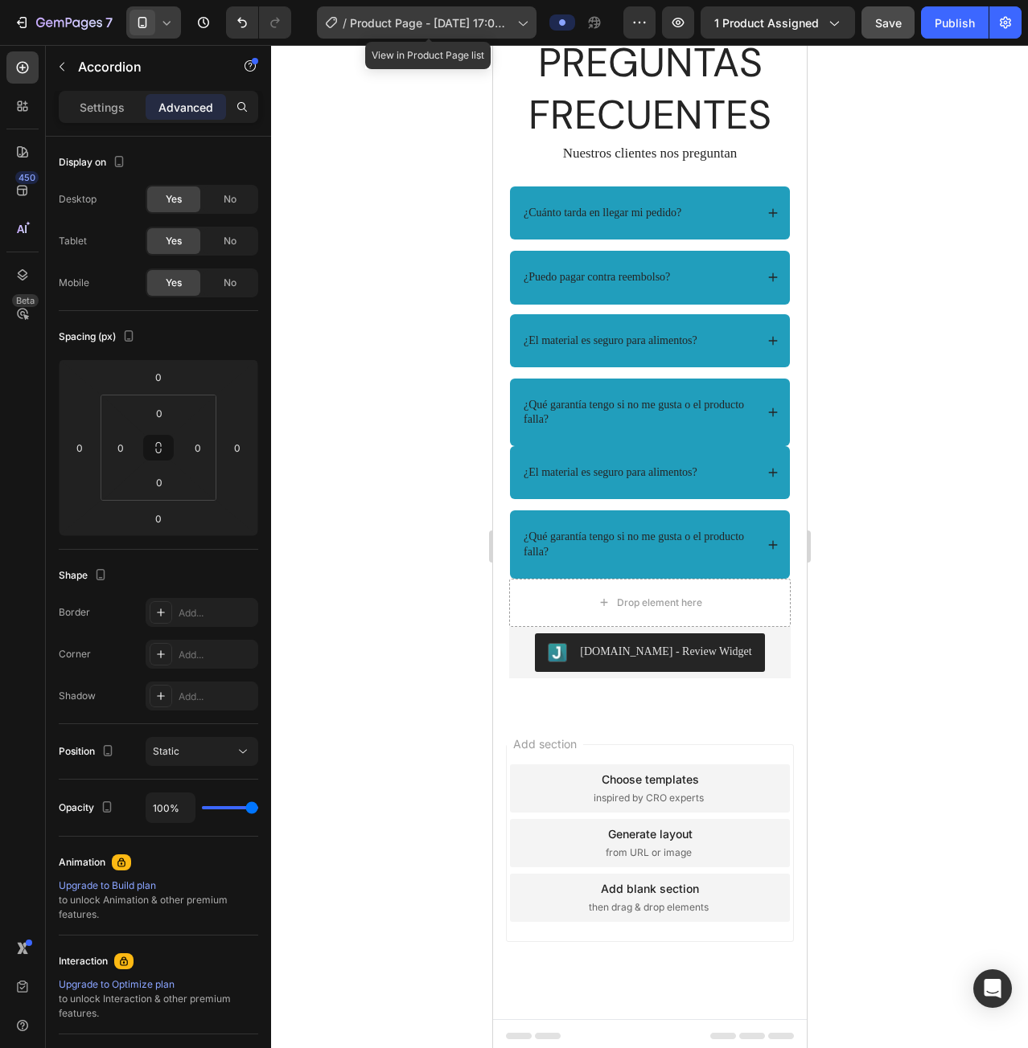
click at [415, 24] on span "Product Page - [DATE] 17:09:39" at bounding box center [430, 22] width 161 height 17
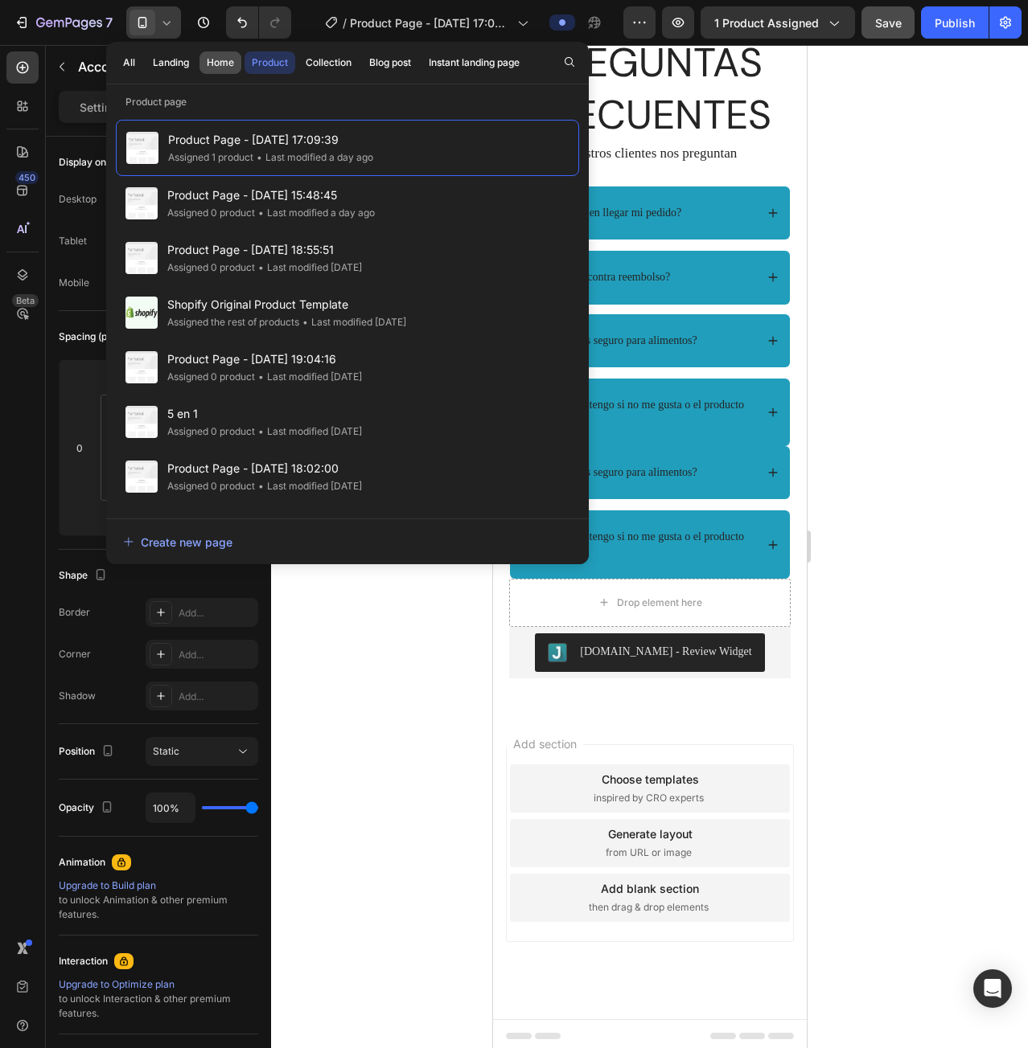
click at [224, 62] on div "Home" at bounding box center [220, 62] width 27 height 14
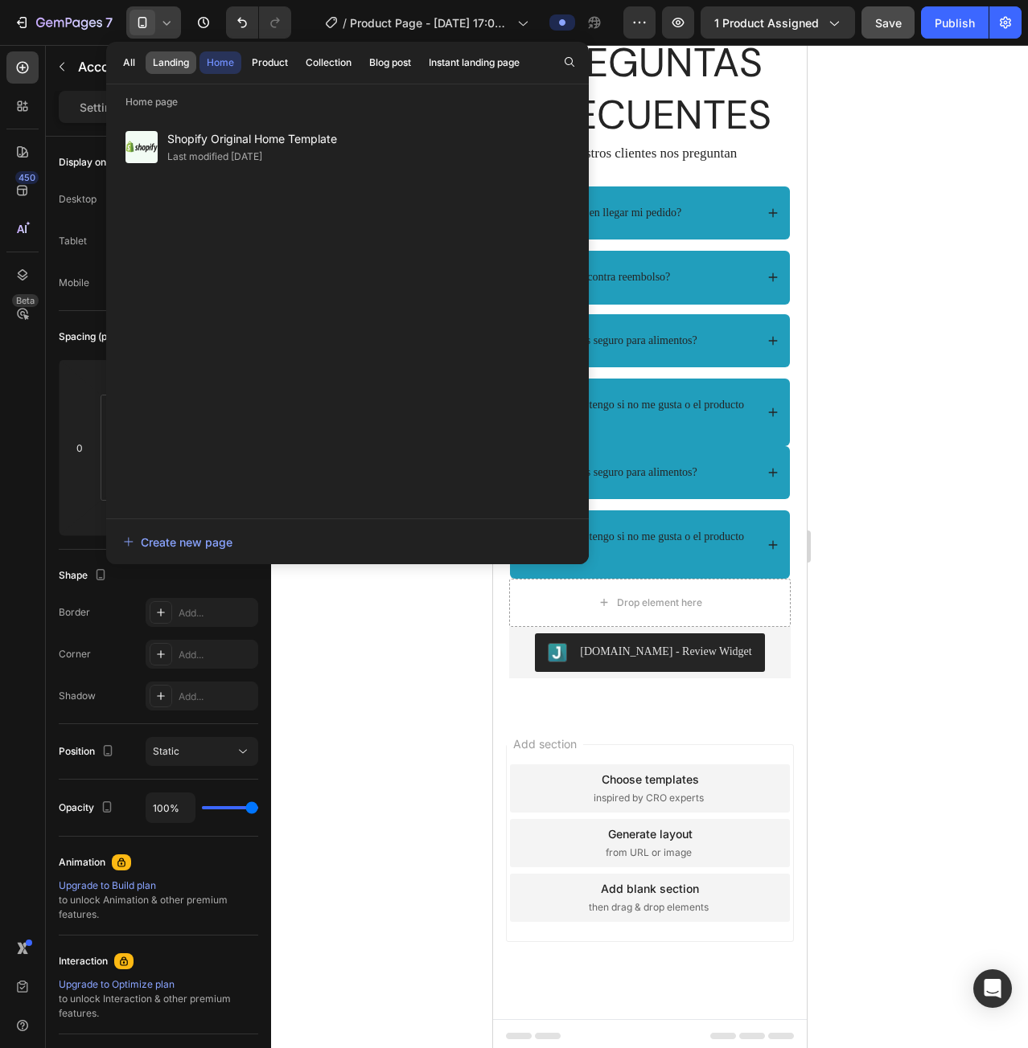
click at [175, 59] on div "Landing" at bounding box center [171, 62] width 36 height 14
click at [131, 59] on div "All" at bounding box center [129, 62] width 12 height 14
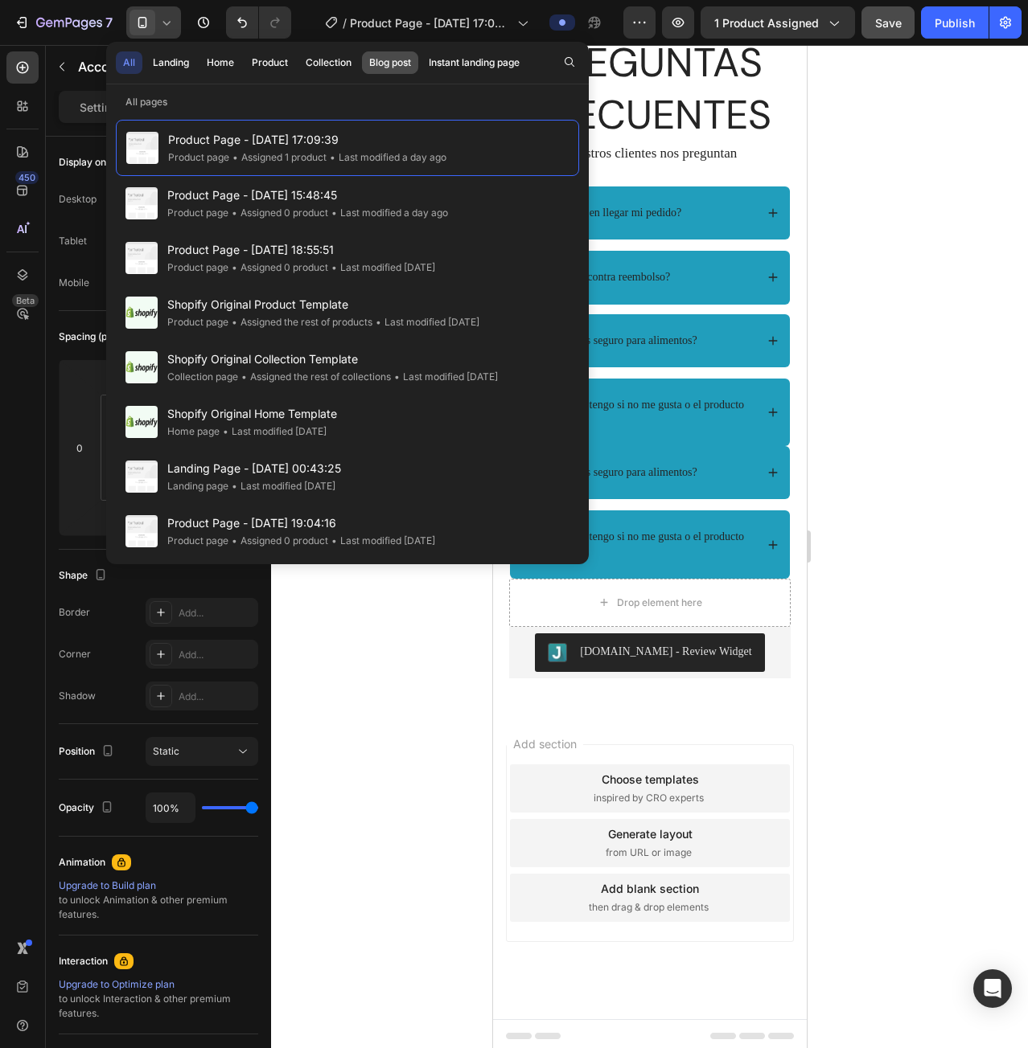
click at [375, 64] on div "Blog post" at bounding box center [390, 62] width 42 height 14
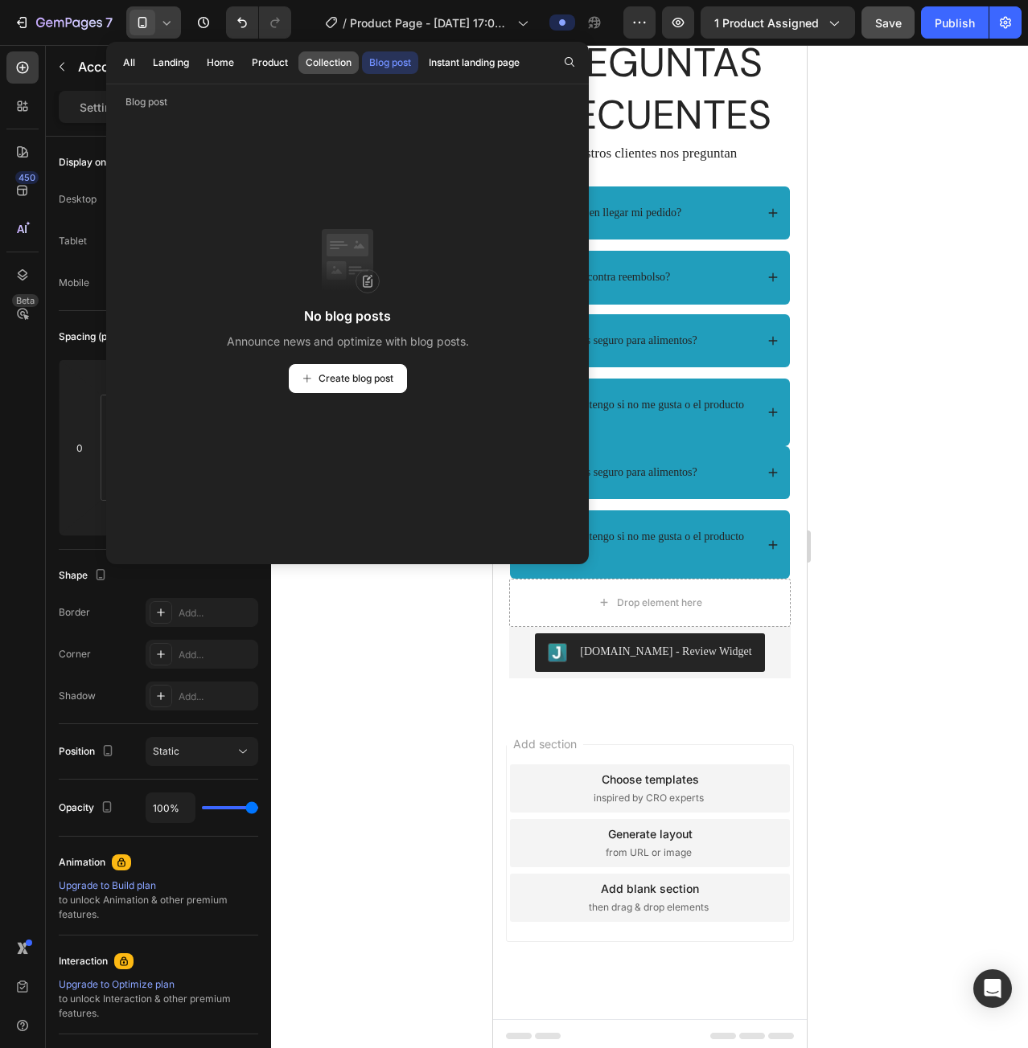
click at [323, 65] on div "Collection" at bounding box center [329, 62] width 46 height 14
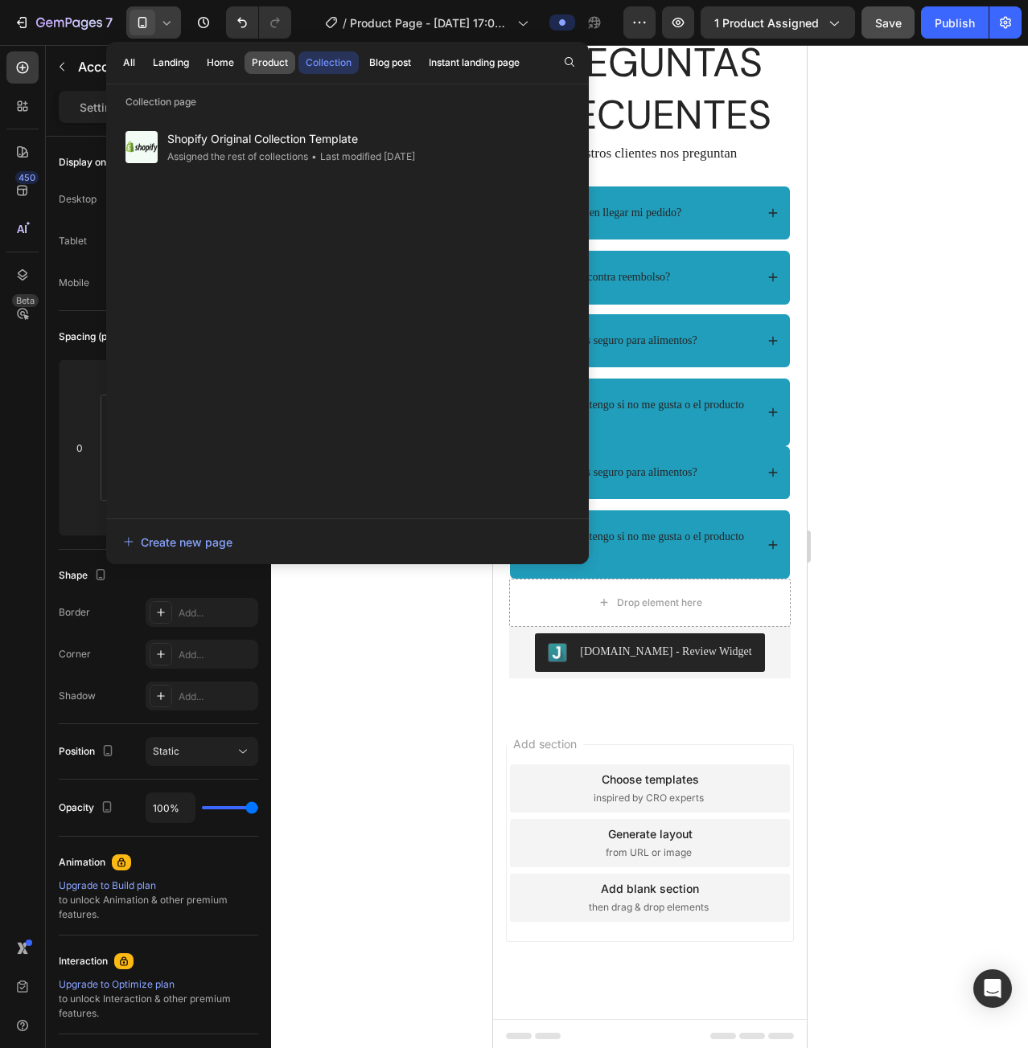
click at [272, 62] on div "Product" at bounding box center [270, 62] width 36 height 14
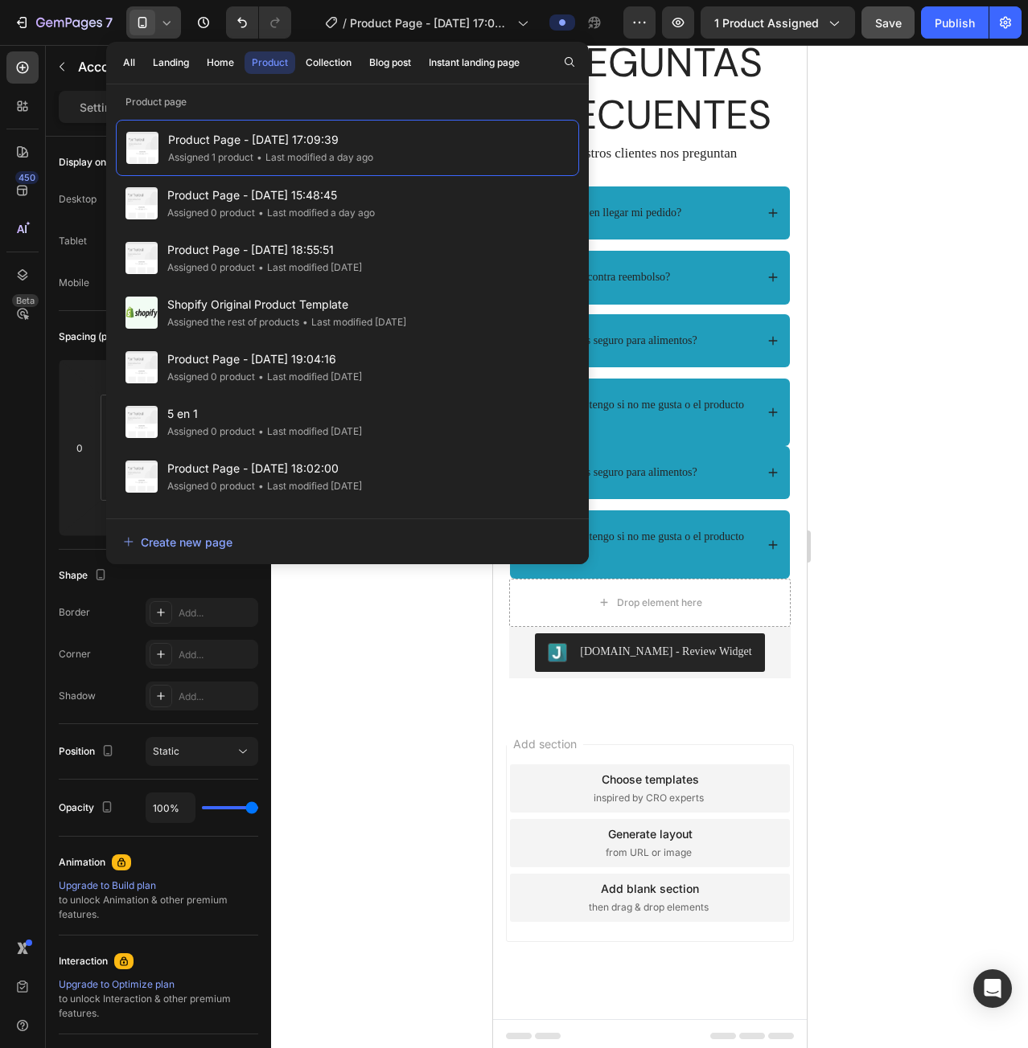
drag, startPoint x: 361, startPoint y: 742, endPoint x: 357, endPoint y: 729, distance: 13.5
click at [357, 735] on div at bounding box center [649, 546] width 757 height 1003
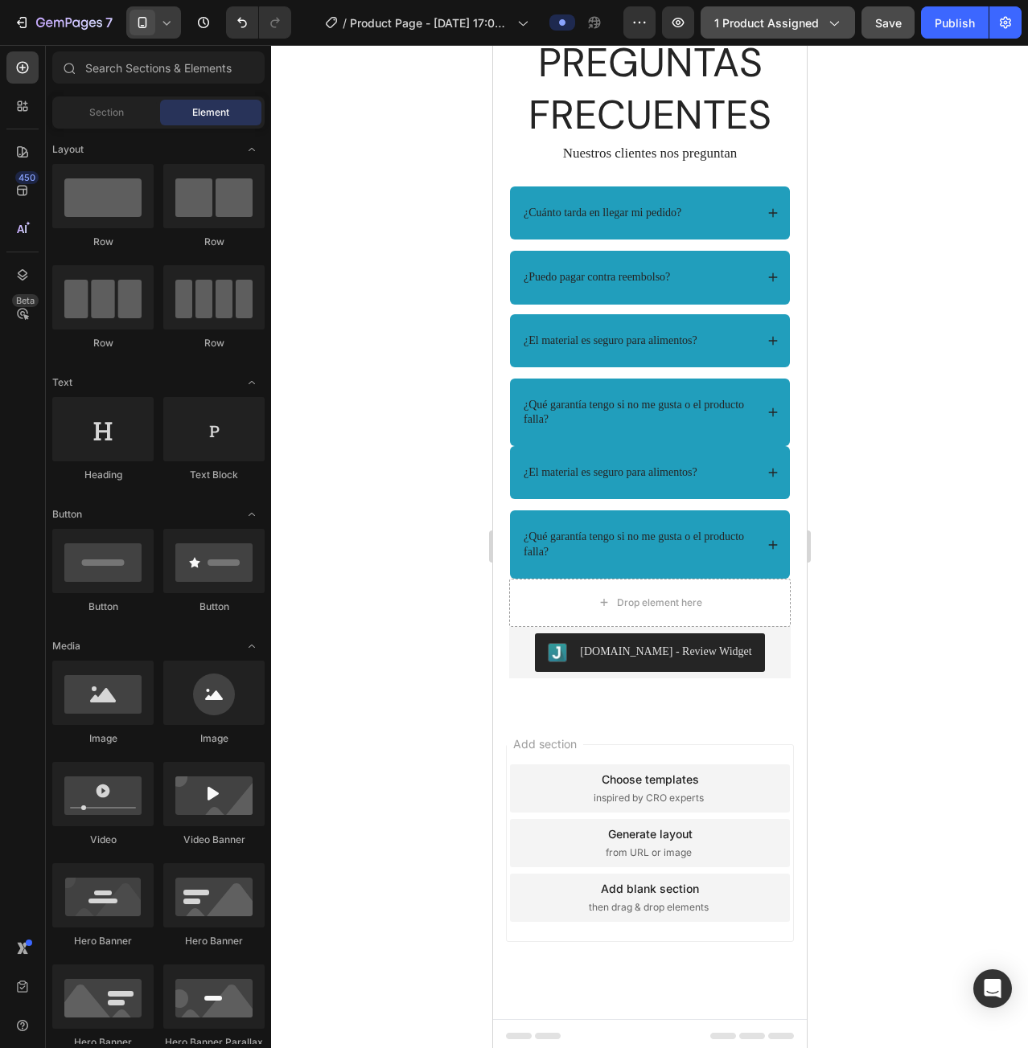
click at [839, 22] on icon "button" at bounding box center [834, 24] width 9 height 5
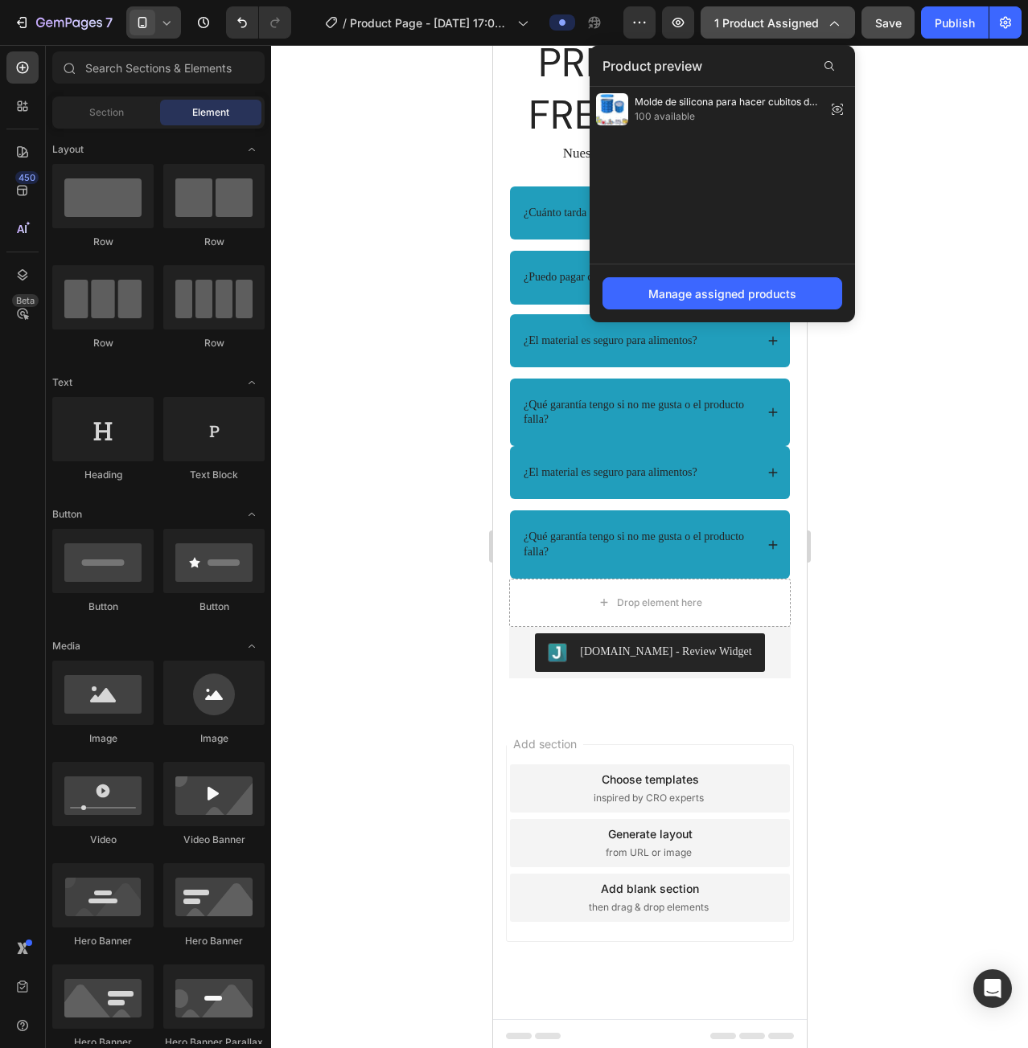
click at [839, 22] on icon "button" at bounding box center [833, 22] width 16 height 16
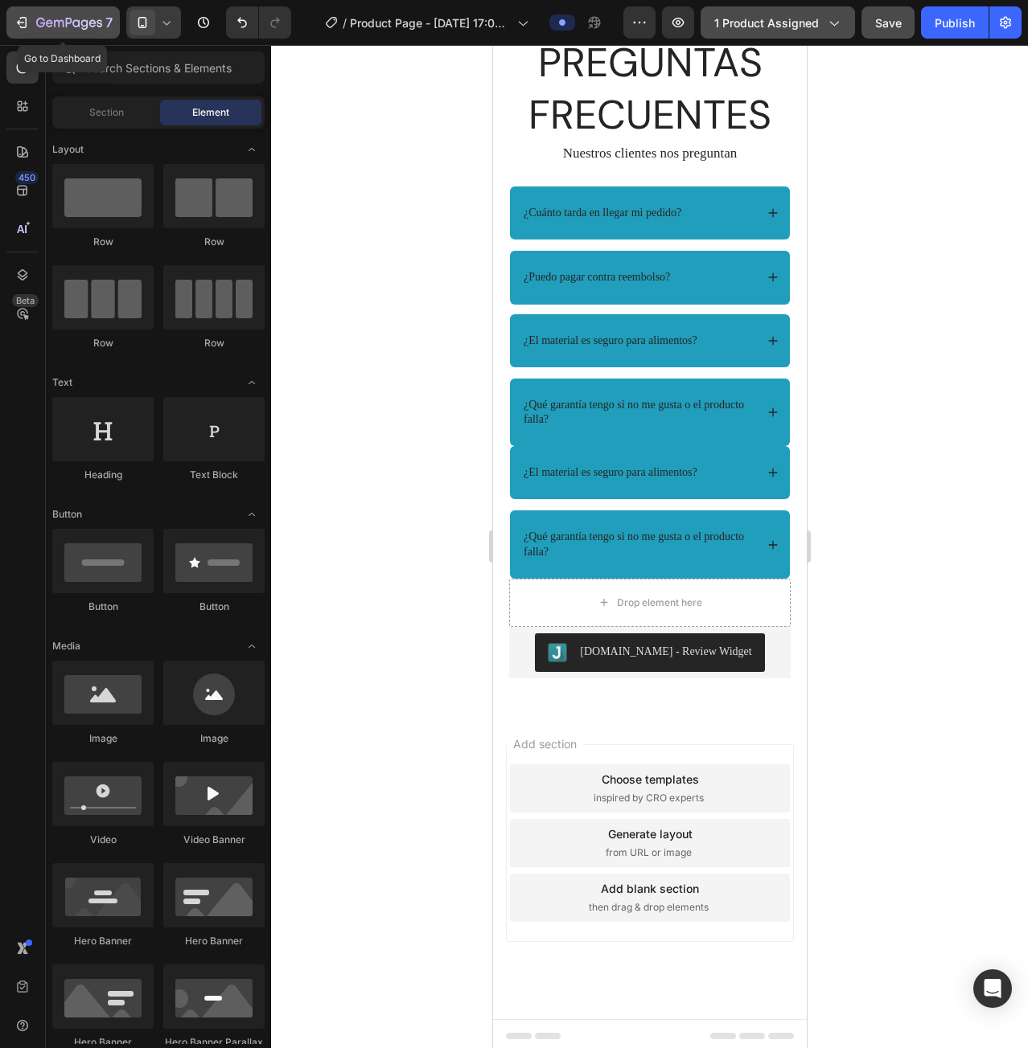
click at [16, 18] on icon "button" at bounding box center [22, 22] width 16 height 16
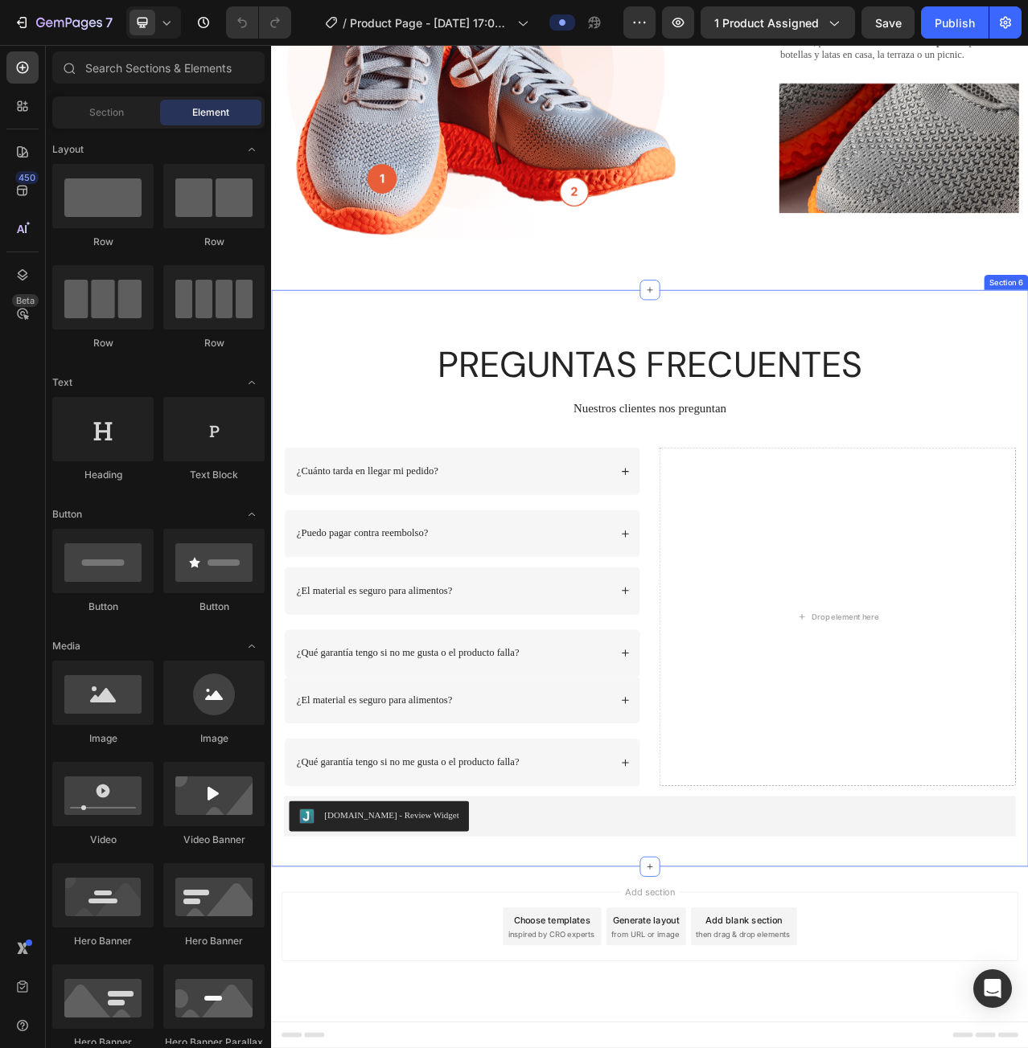
scroll to position [1962, 0]
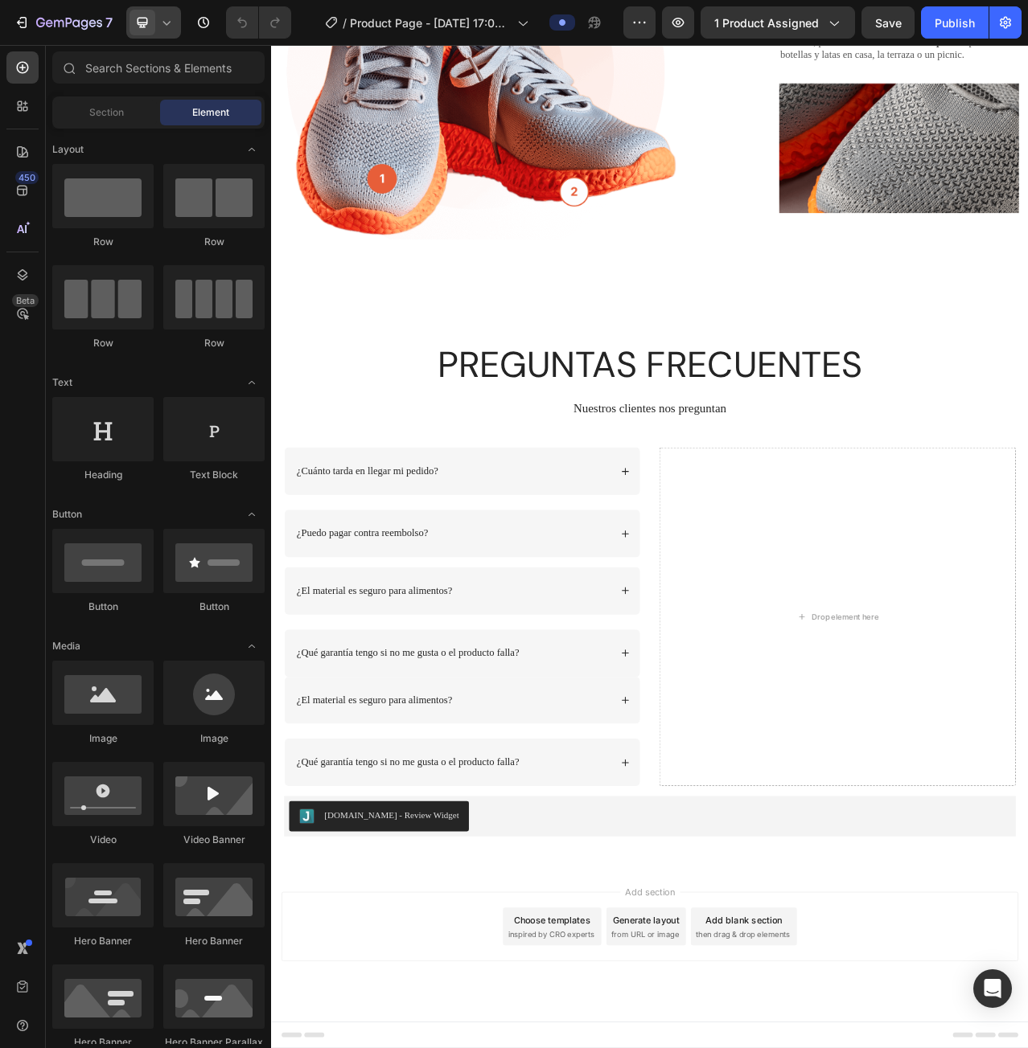
click at [158, 28] on icon at bounding box center [166, 22] width 16 height 16
click at [182, 104] on span "Mobile" at bounding box center [174, 109] width 31 height 16
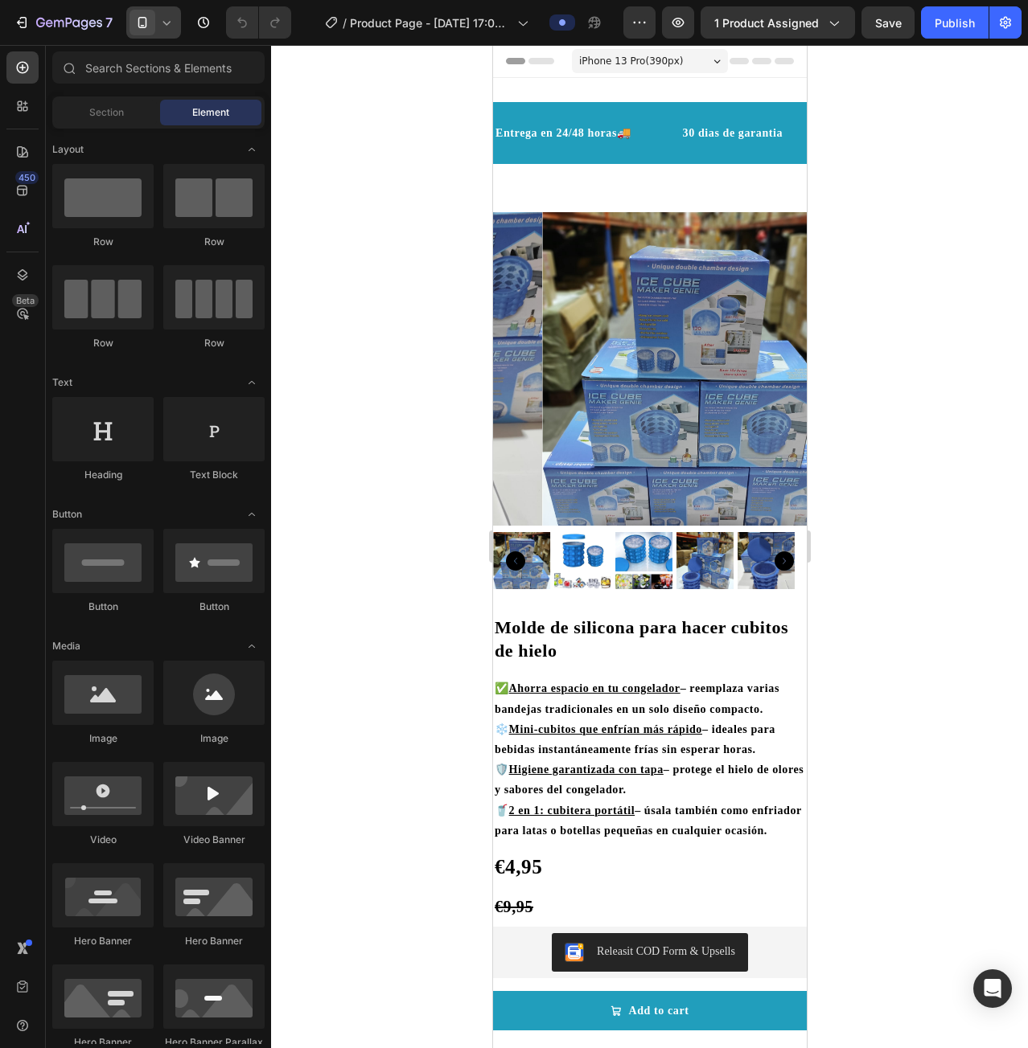
click at [355, 224] on div at bounding box center [649, 546] width 757 height 1003
click at [860, 139] on div at bounding box center [649, 546] width 757 height 1003
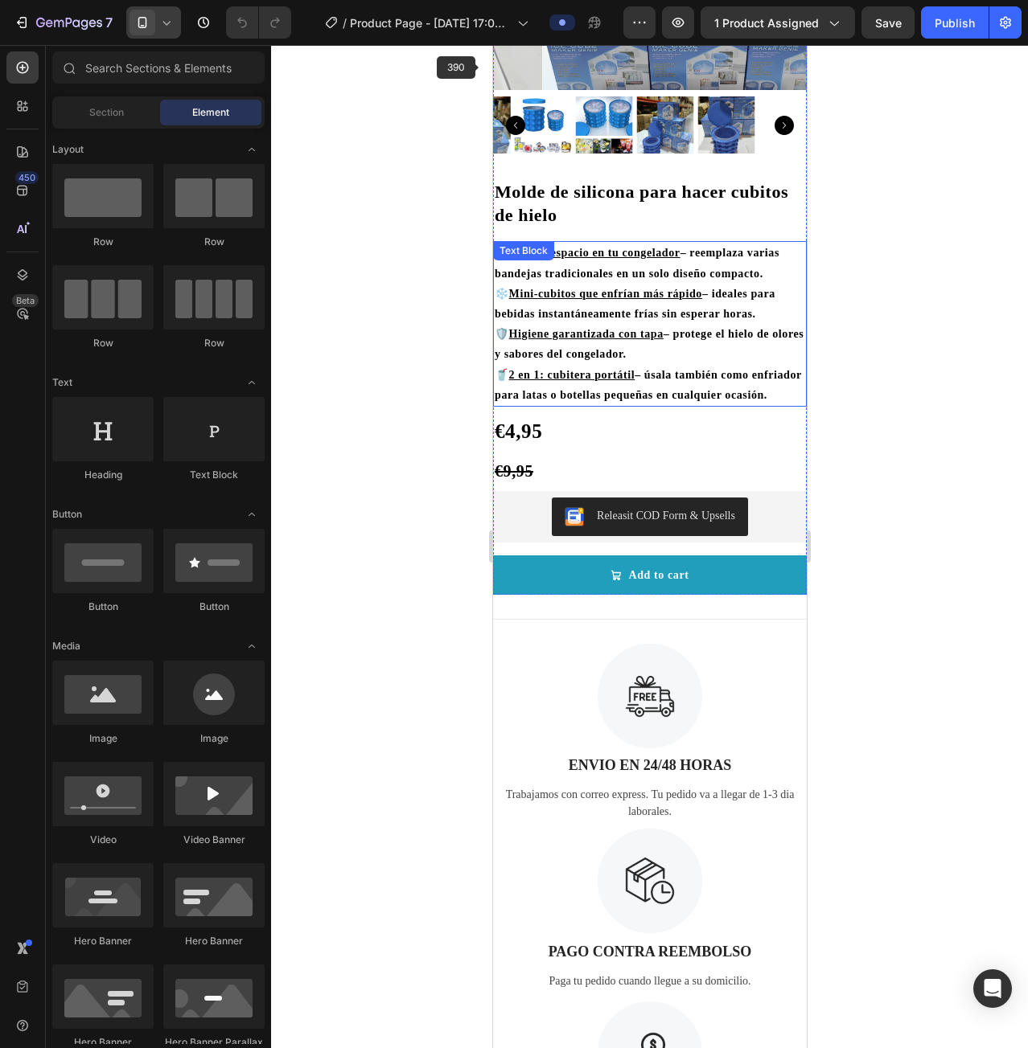
scroll to position [277, 0]
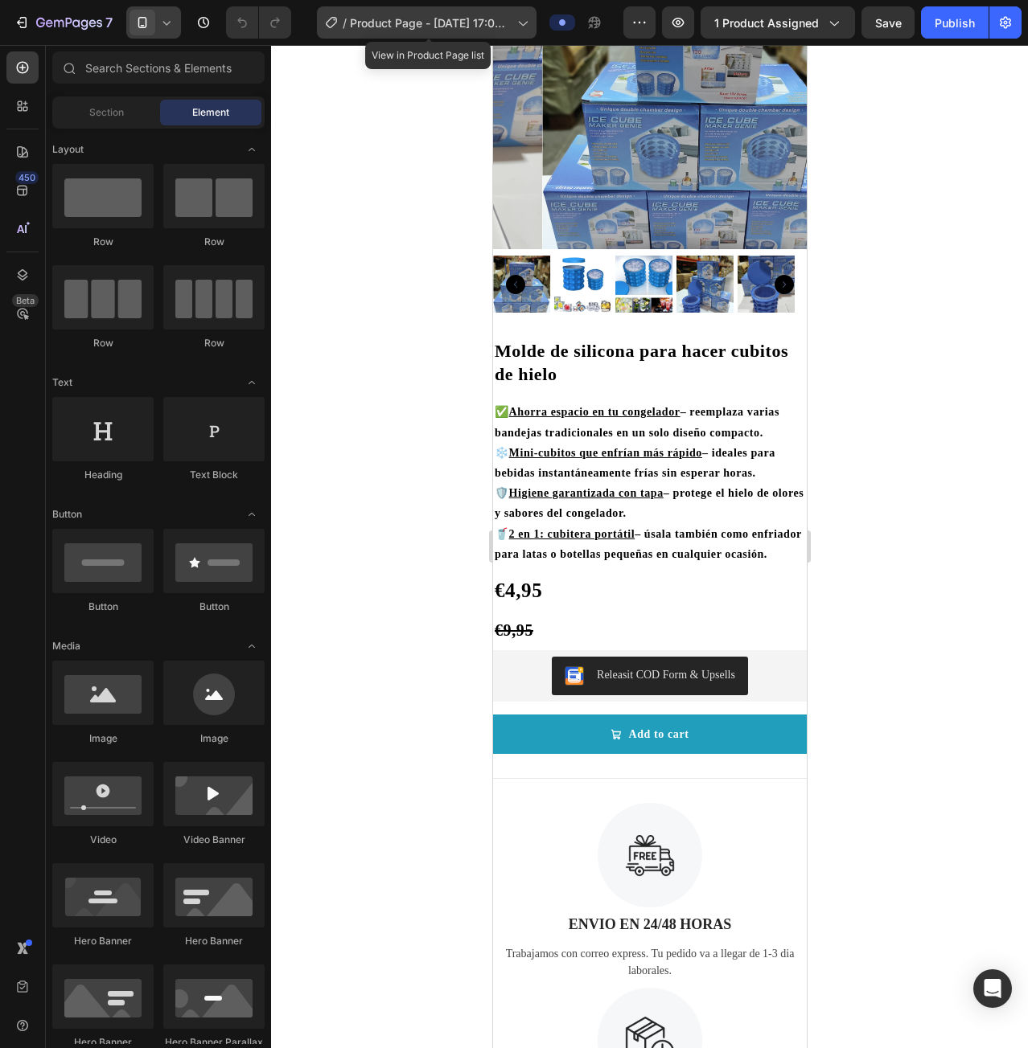
click at [470, 18] on span "Product Page - [DATE] 17:09:39" at bounding box center [430, 22] width 161 height 17
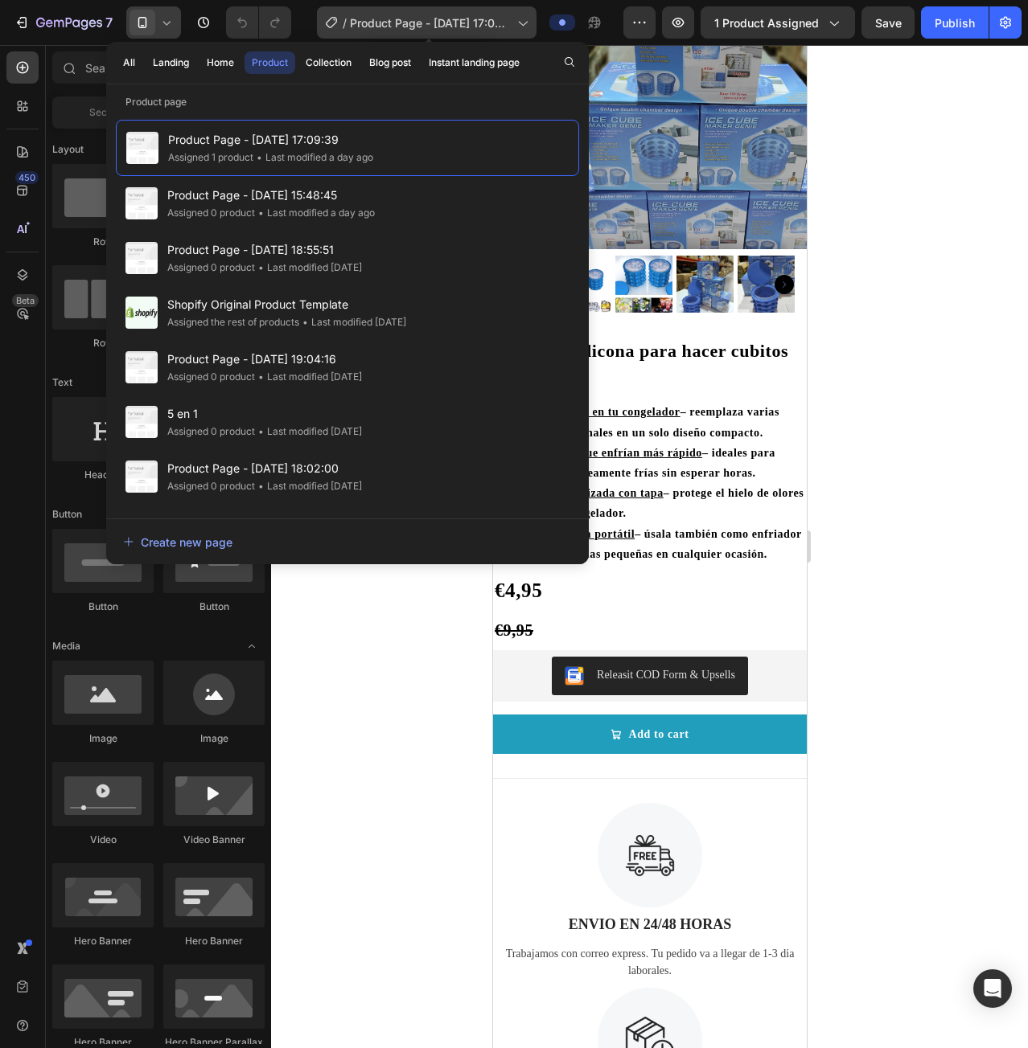
click at [471, 18] on span "Product Page - [DATE] 17:09:39" at bounding box center [430, 22] width 161 height 17
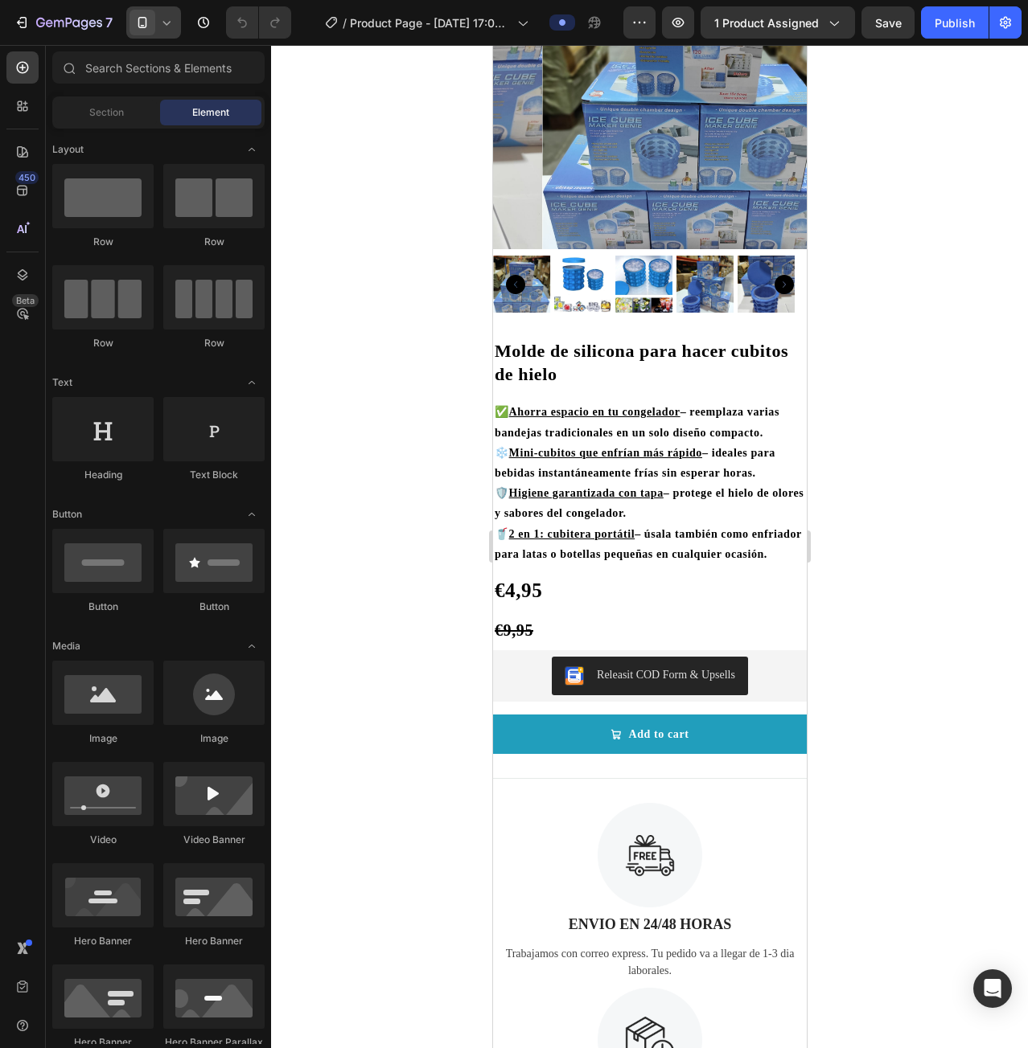
drag, startPoint x: 372, startPoint y: 308, endPoint x: 374, endPoint y: 300, distance: 8.2
click at [373, 305] on div at bounding box center [649, 546] width 757 height 1003
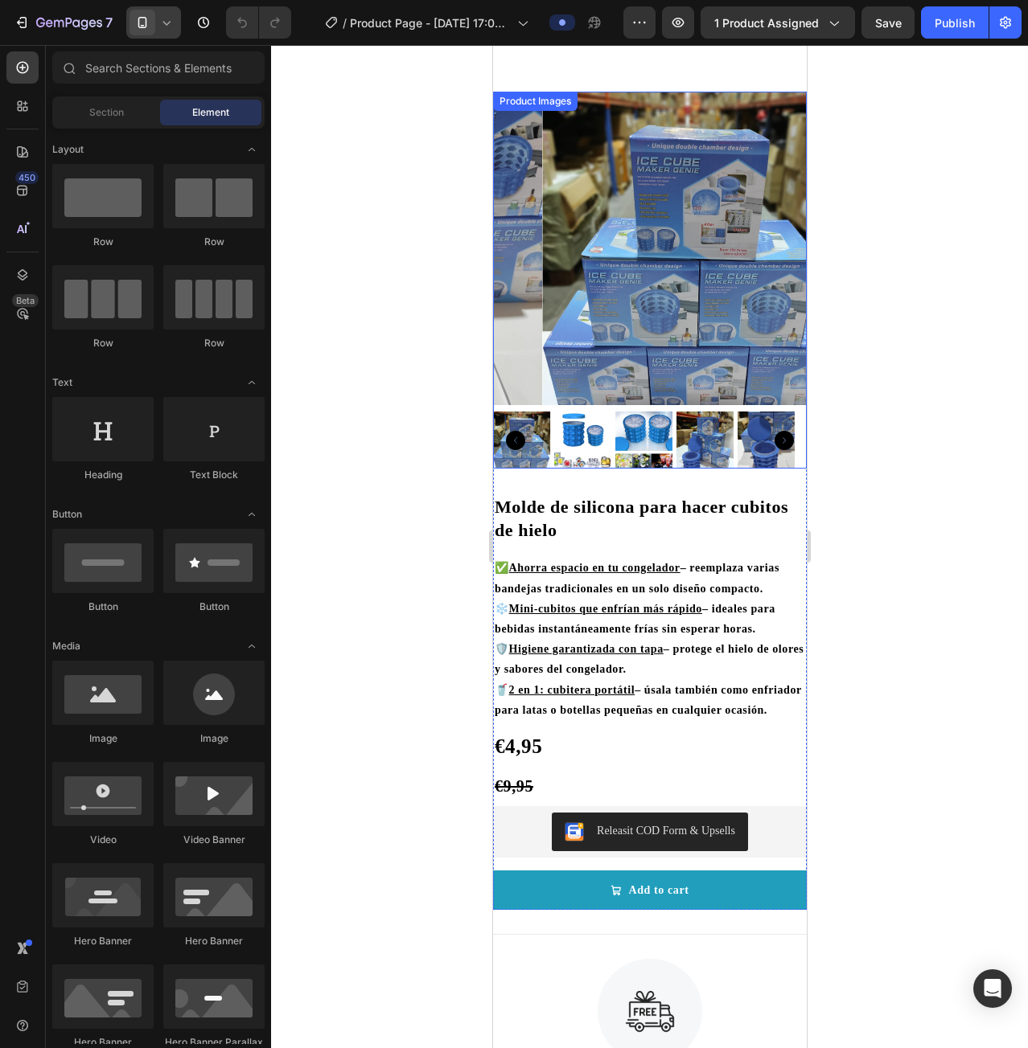
scroll to position [0, 0]
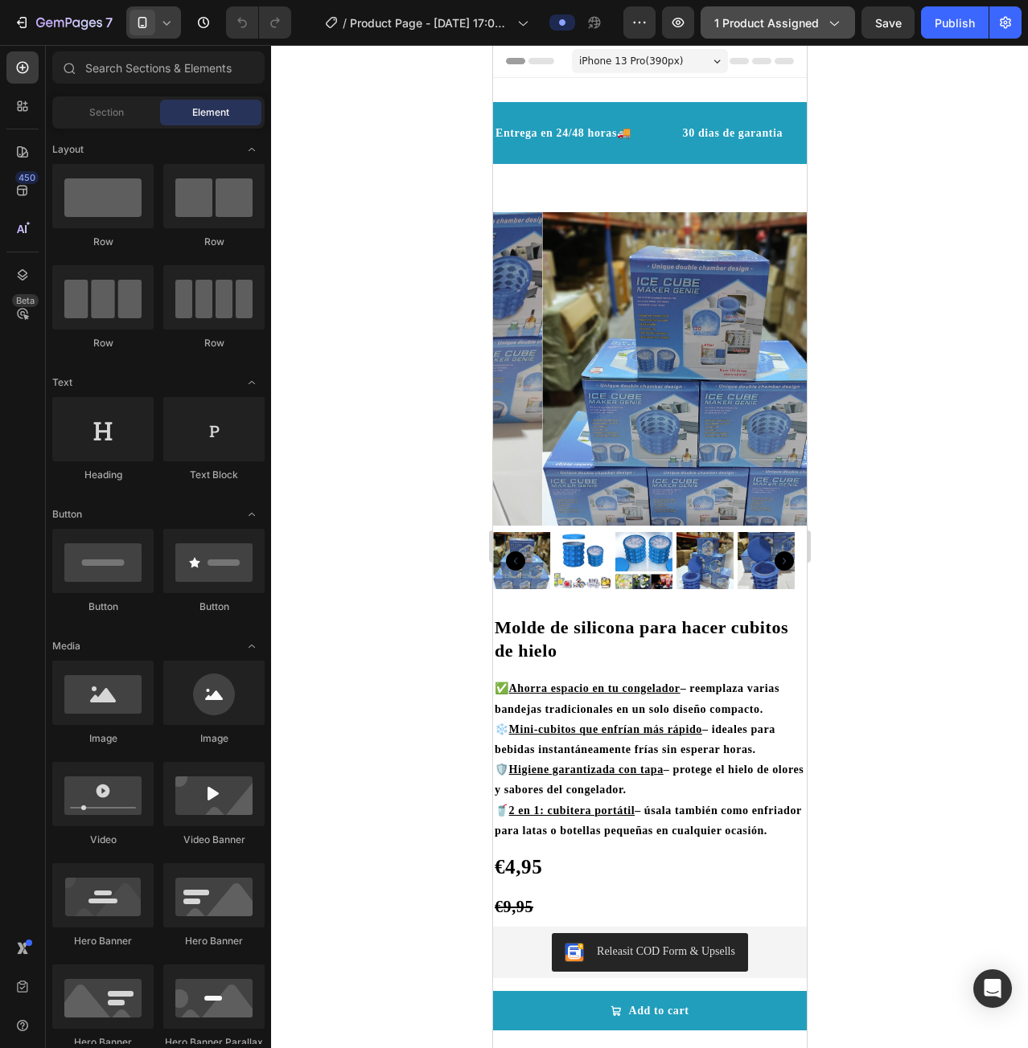
click at [804, 23] on span "1 product assigned" at bounding box center [766, 22] width 105 height 17
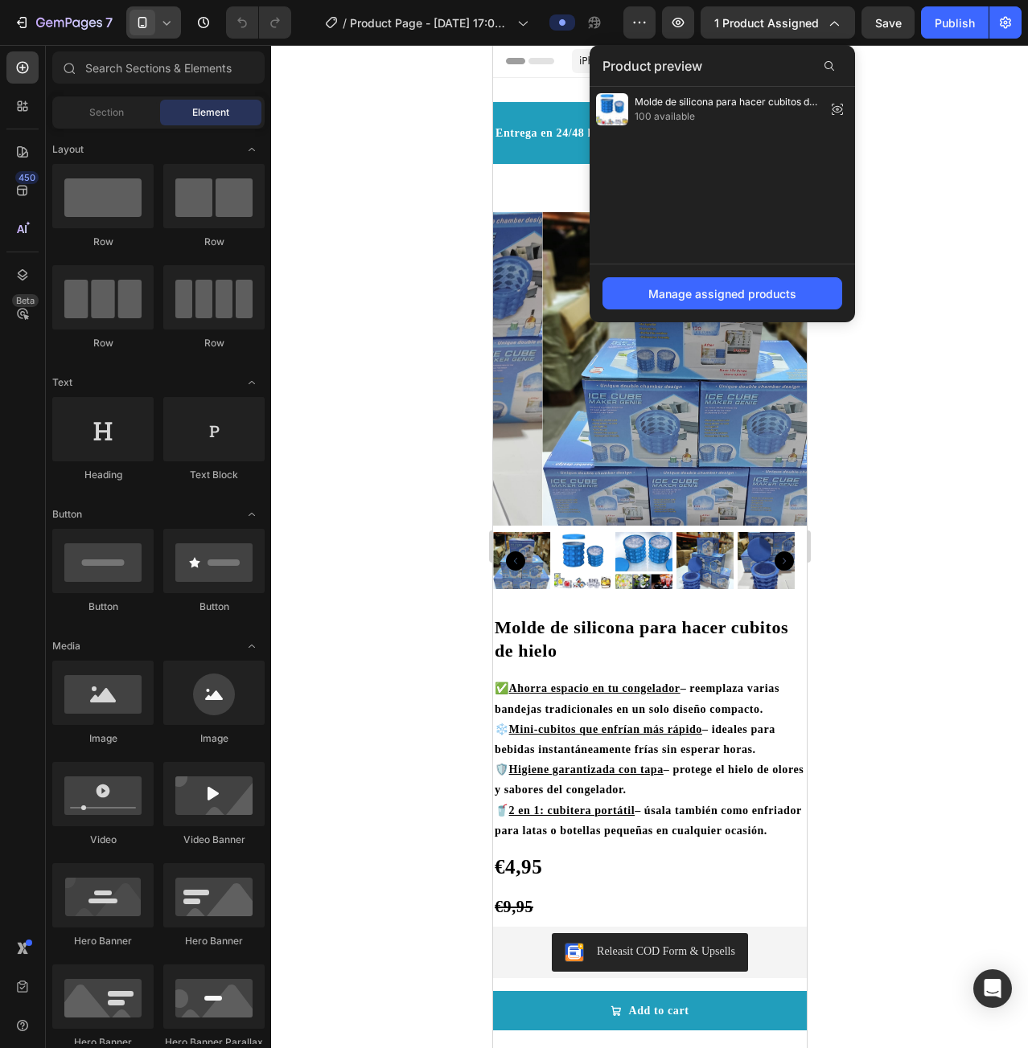
click at [949, 213] on div at bounding box center [649, 546] width 757 height 1003
